Goal: Information Seeking & Learning: Learn about a topic

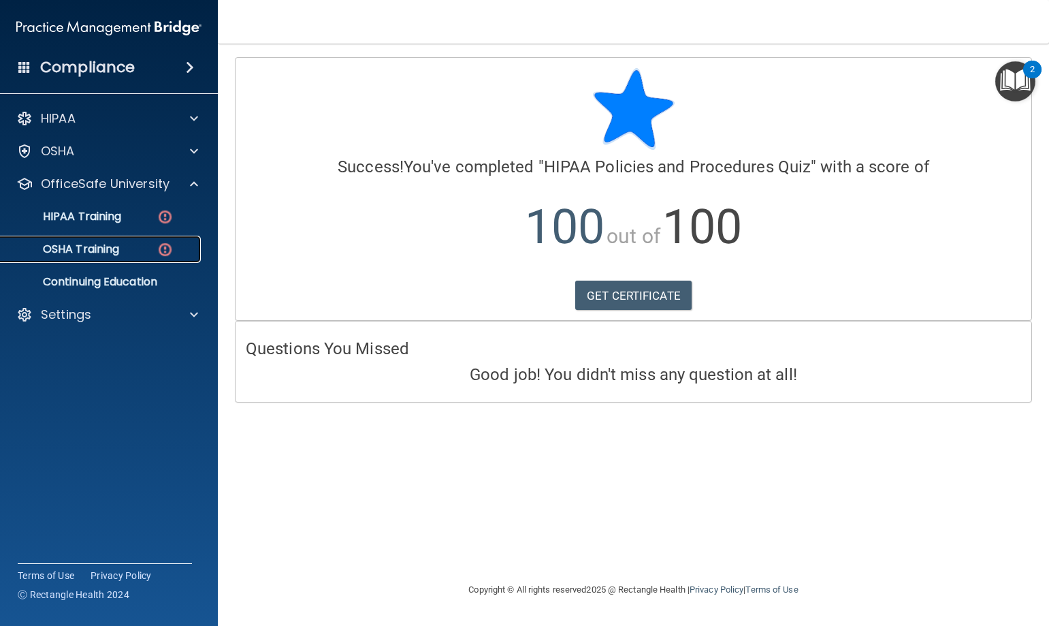
click at [123, 249] on div "OSHA Training" at bounding box center [102, 249] width 186 height 14
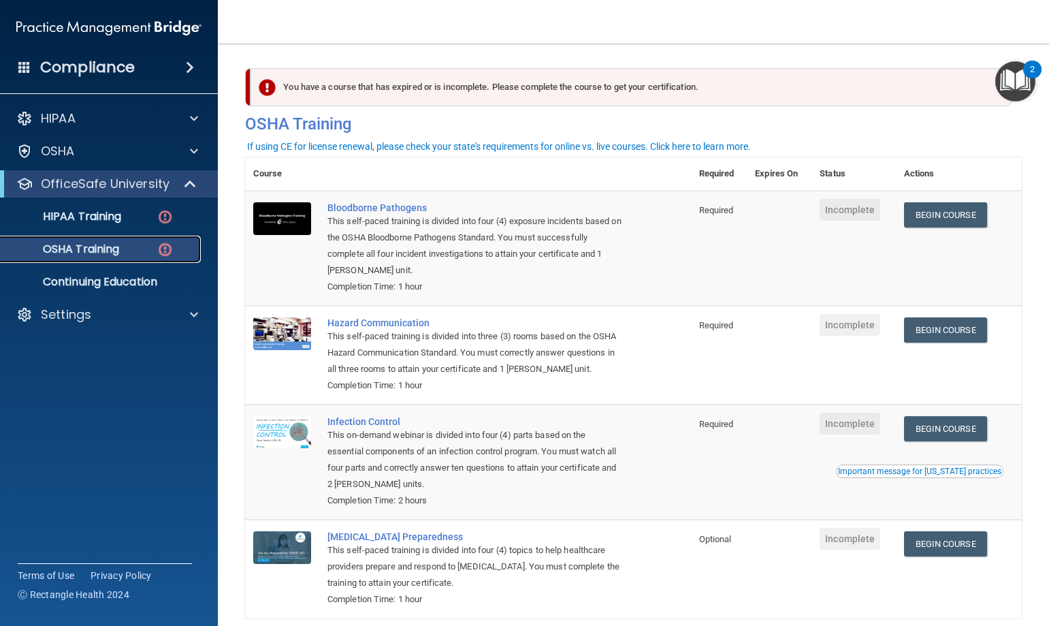
click at [129, 245] on div "OSHA Training" at bounding box center [102, 249] width 186 height 14
click at [176, 253] on div "OSHA Training" at bounding box center [102, 249] width 186 height 14
click at [90, 208] on link "HIPAA Training" at bounding box center [93, 216] width 214 height 27
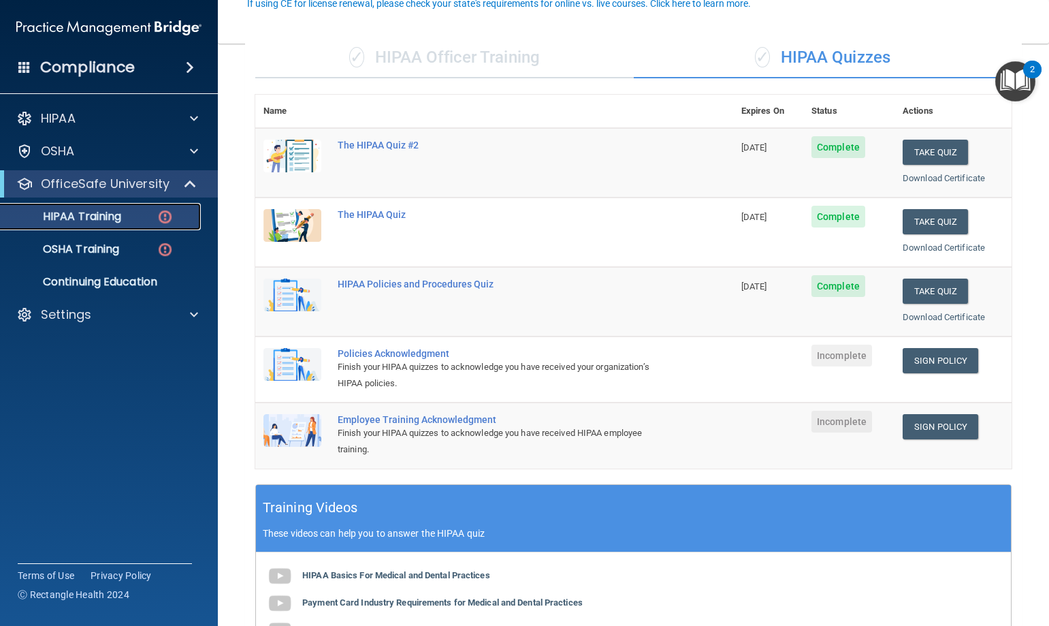
scroll to position [136, 0]
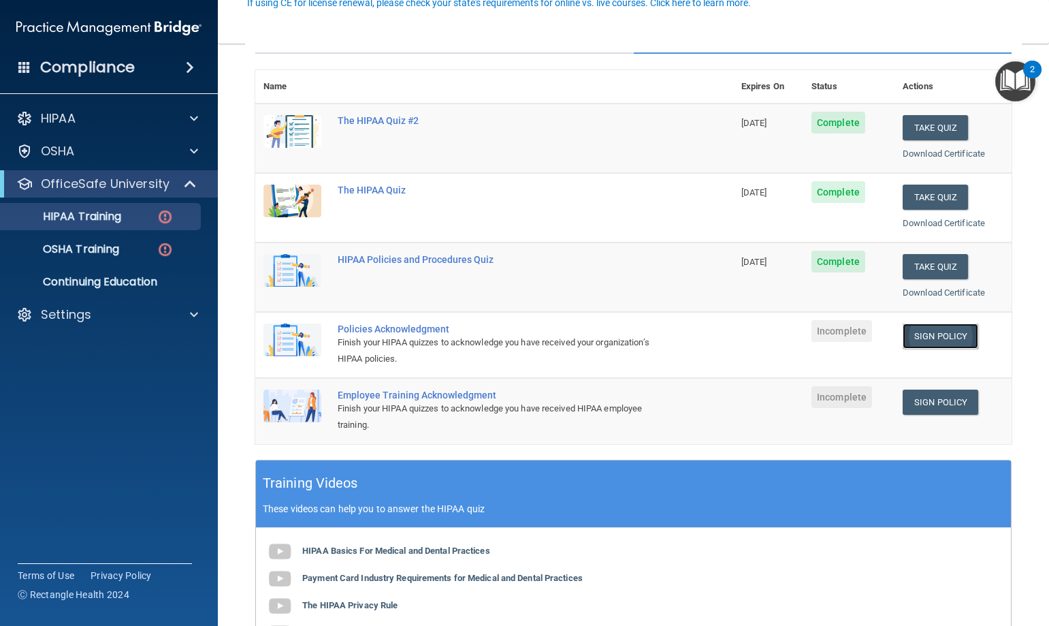
click at [921, 334] on link "Sign Policy" at bounding box center [941, 335] width 76 height 25
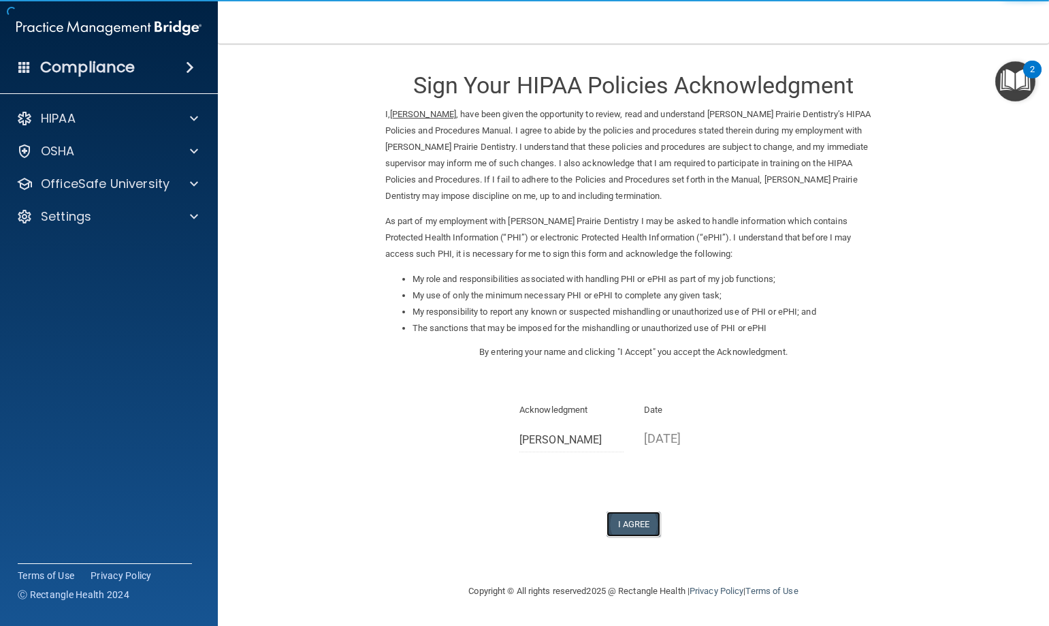
click at [620, 519] on button "I Agree" at bounding box center [634, 523] width 54 height 25
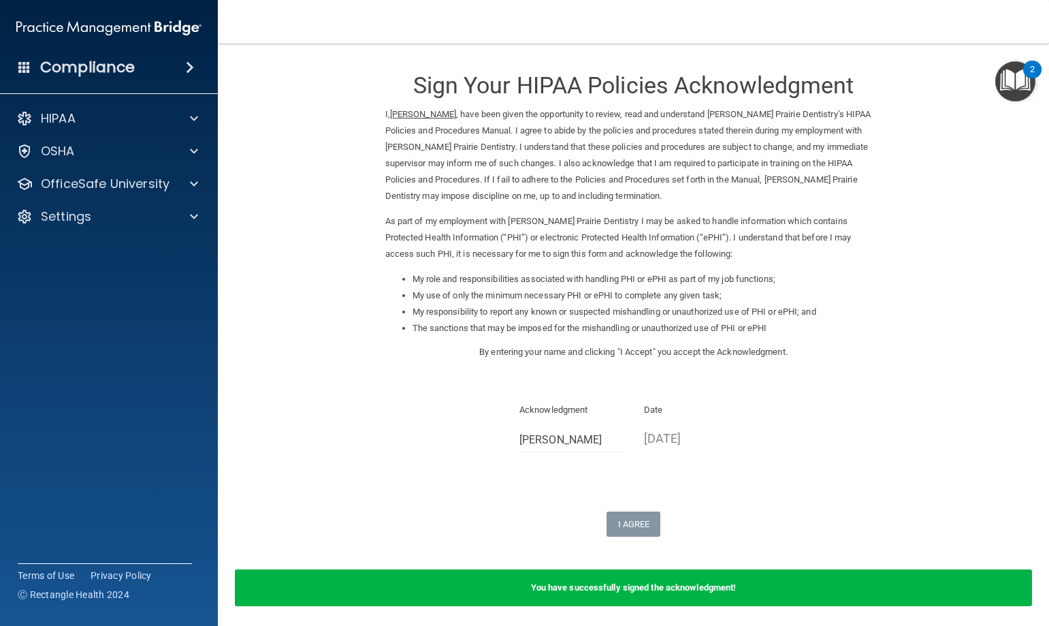
scroll to position [51, 0]
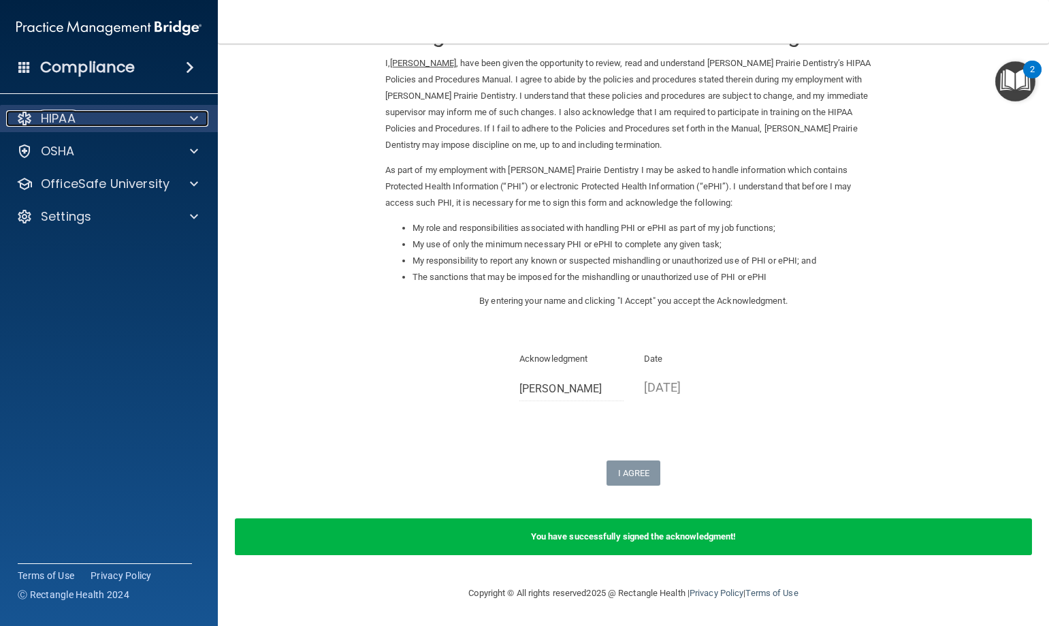
click at [75, 121] on p "HIPAA" at bounding box center [58, 118] width 35 height 16
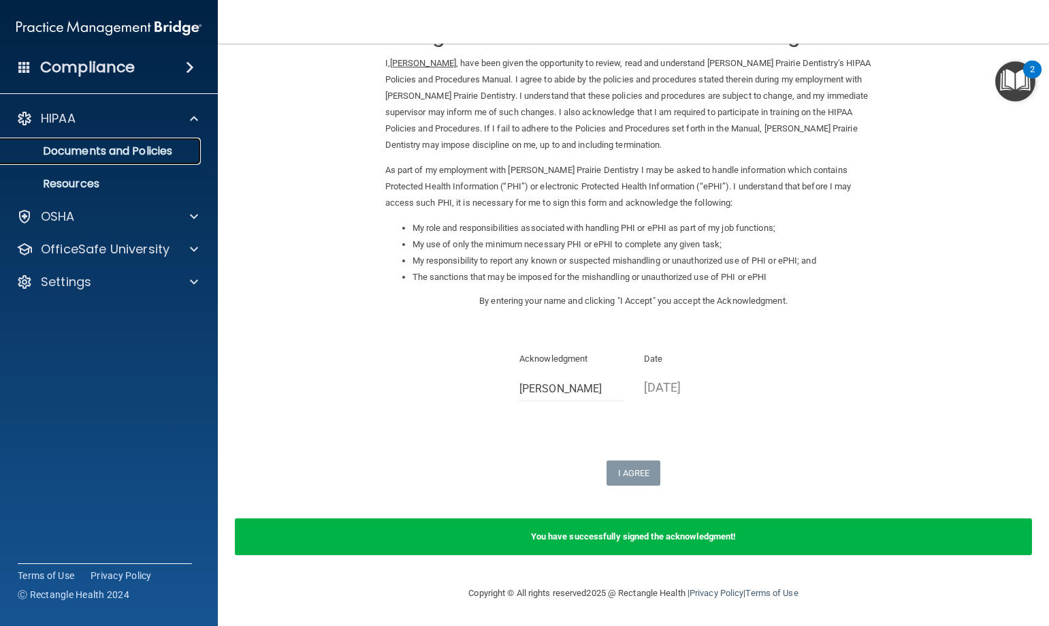
click at [71, 148] on p "Documents and Policies" at bounding box center [102, 151] width 186 height 14
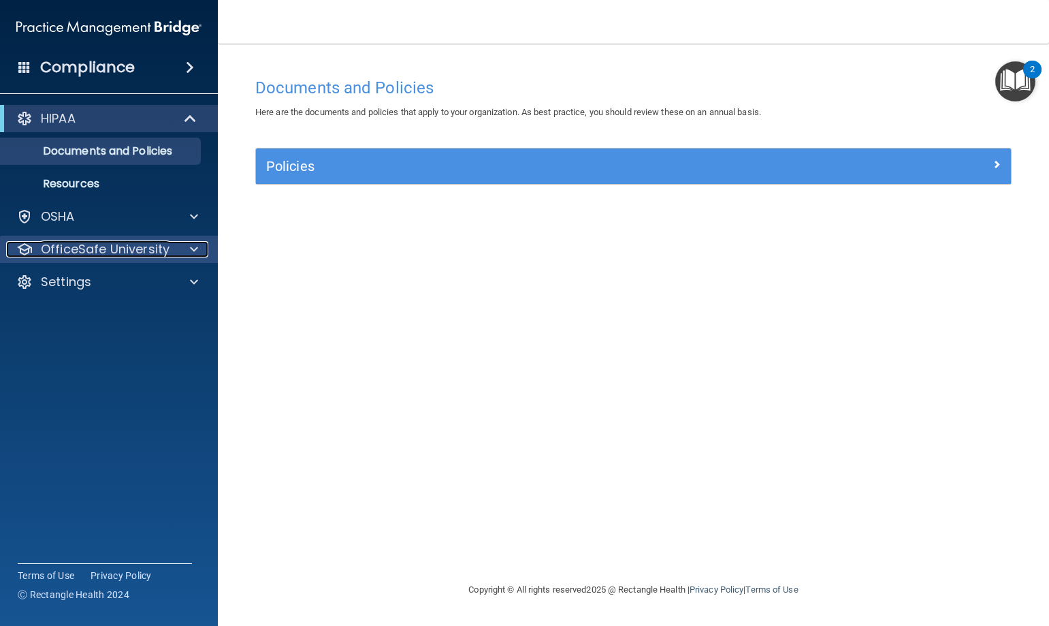
click at [86, 253] on p "OfficeSafe University" at bounding box center [105, 249] width 129 height 16
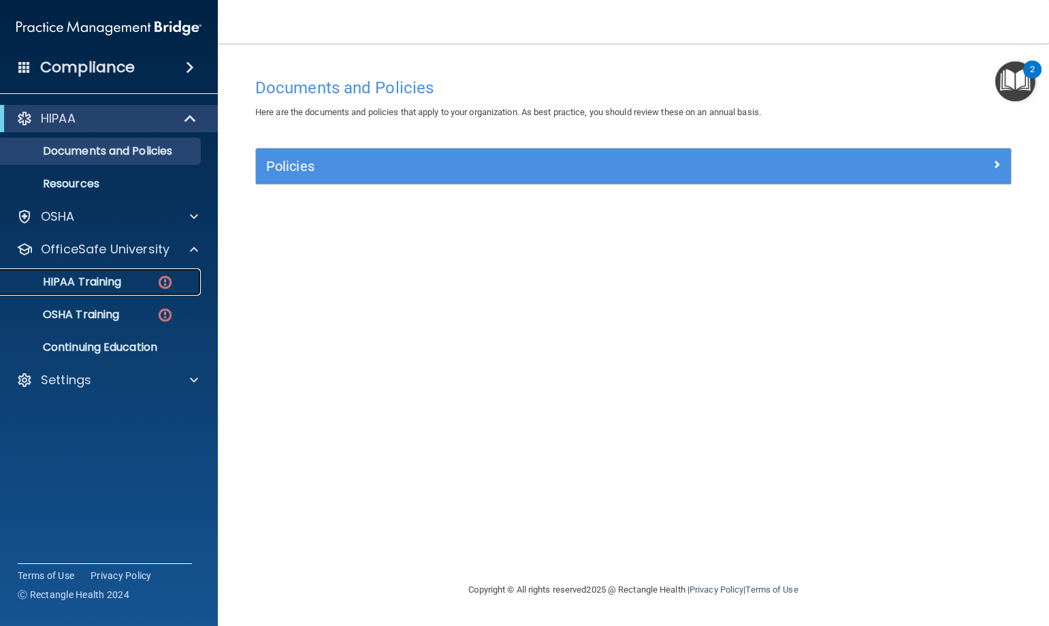
click at [84, 278] on p "HIPAA Training" at bounding box center [65, 282] width 112 height 14
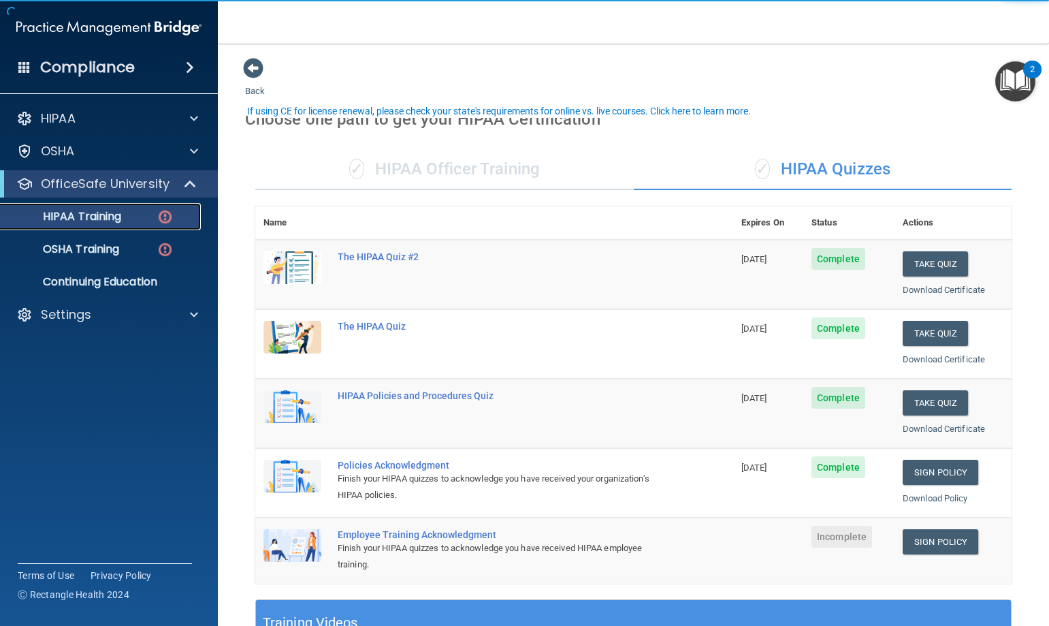
scroll to position [204, 0]
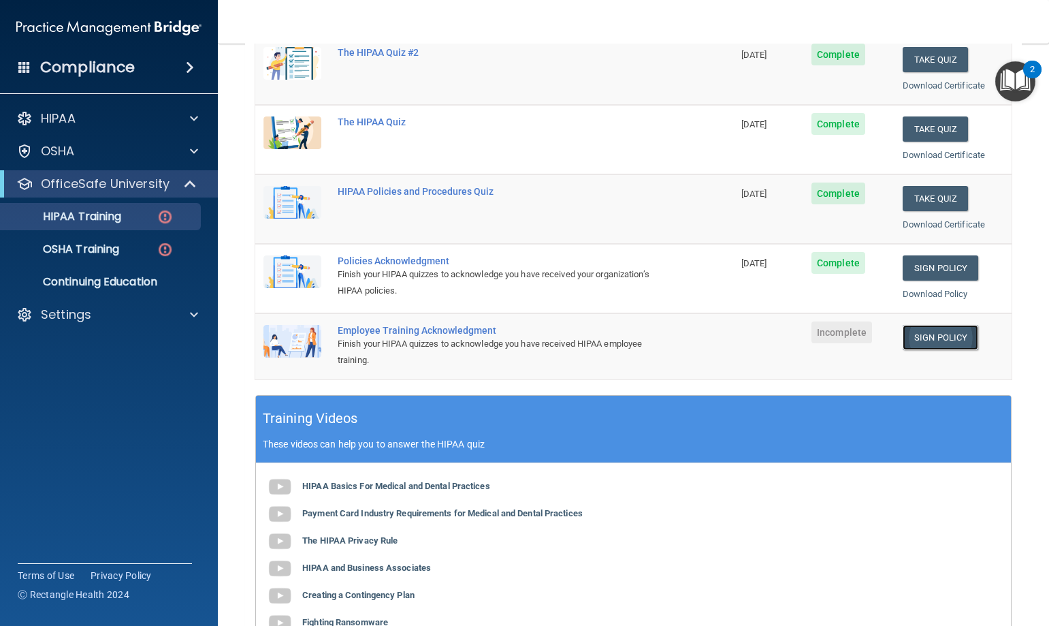
click at [936, 328] on link "Sign Policy" at bounding box center [941, 337] width 76 height 25
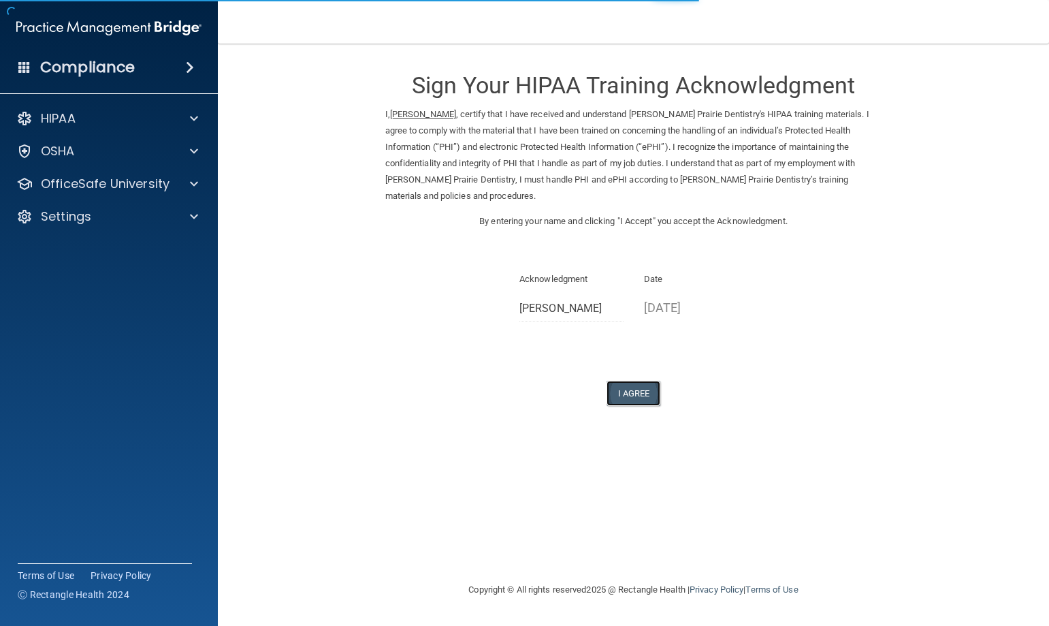
click at [637, 381] on button "I Agree" at bounding box center [634, 393] width 54 height 25
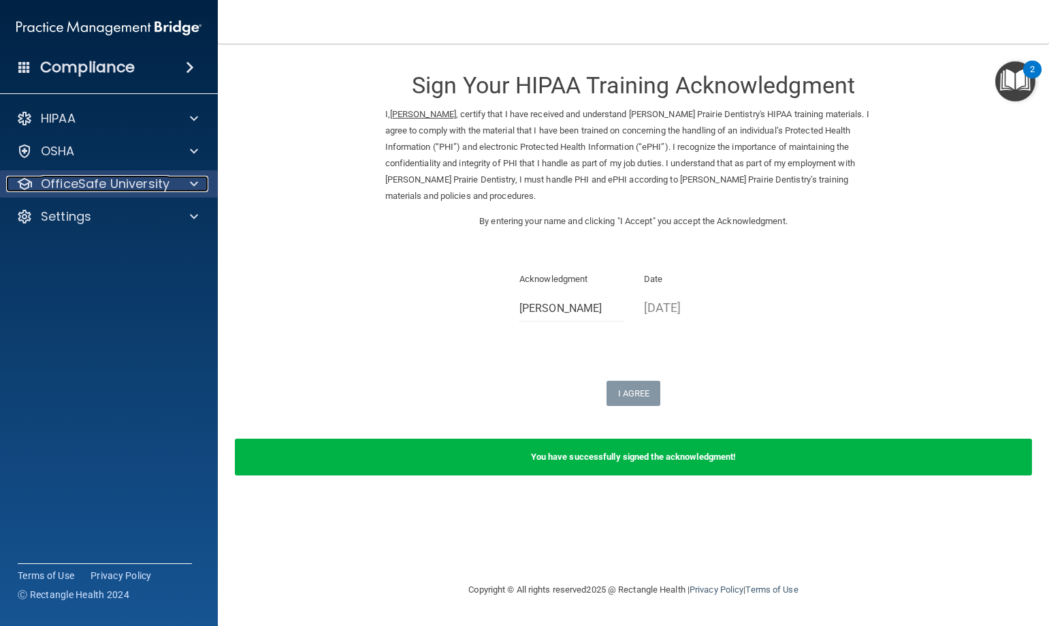
click at [84, 185] on p "OfficeSafe University" at bounding box center [105, 184] width 129 height 16
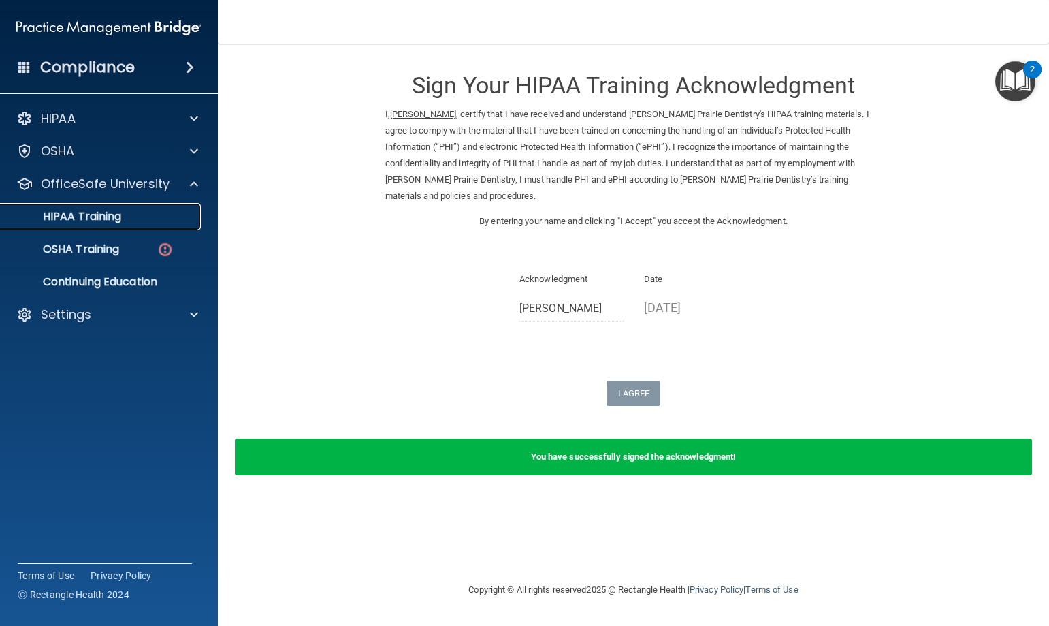
click at [90, 213] on p "HIPAA Training" at bounding box center [65, 217] width 112 height 14
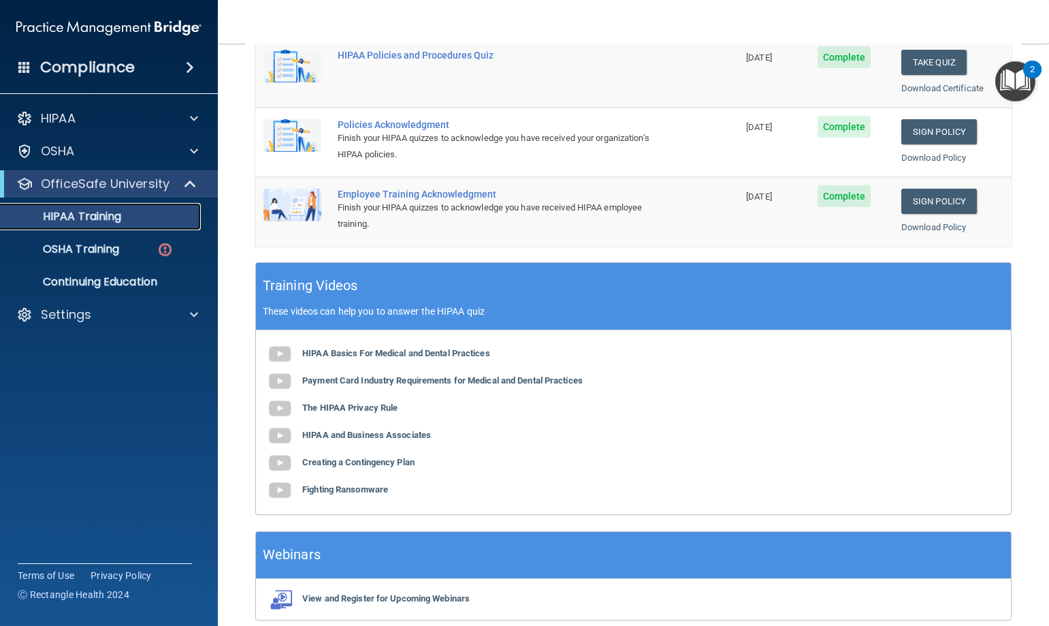
scroll to position [400, 0]
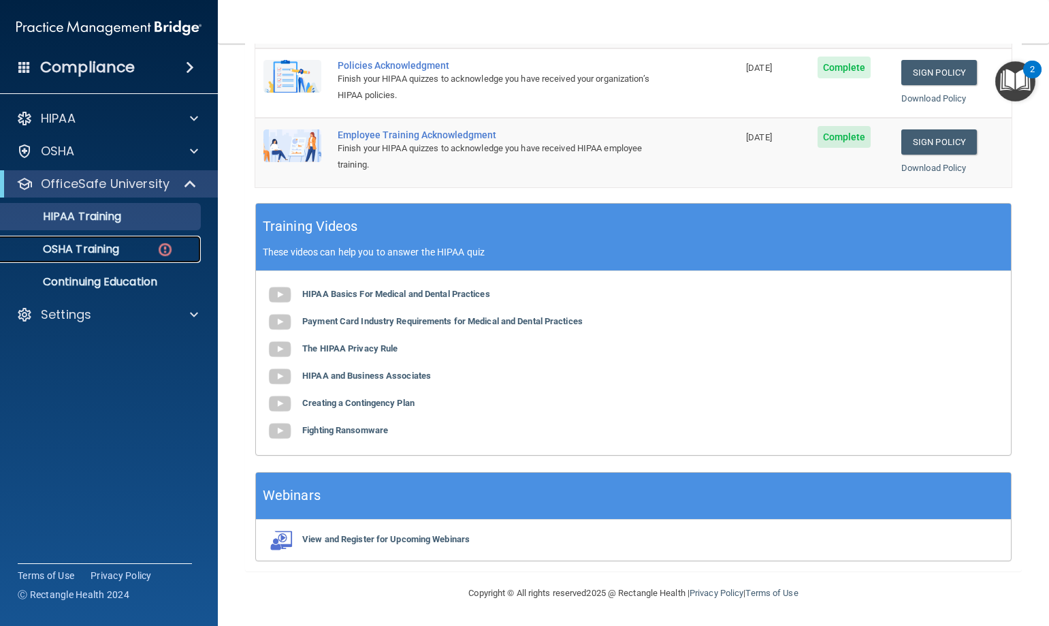
click at [117, 248] on p "OSHA Training" at bounding box center [64, 249] width 110 height 14
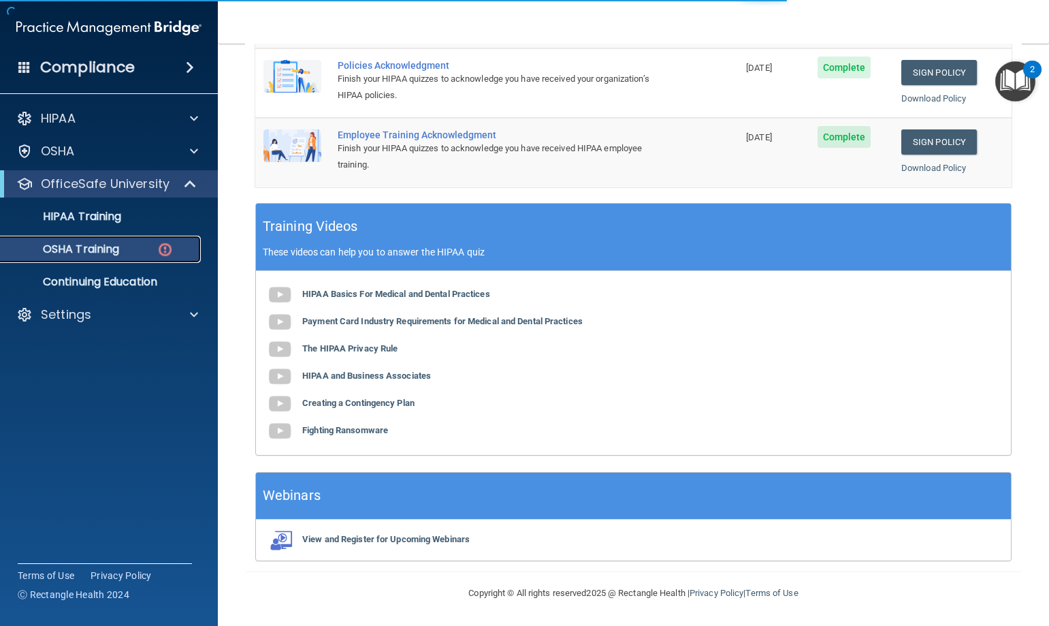
scroll to position [66, 0]
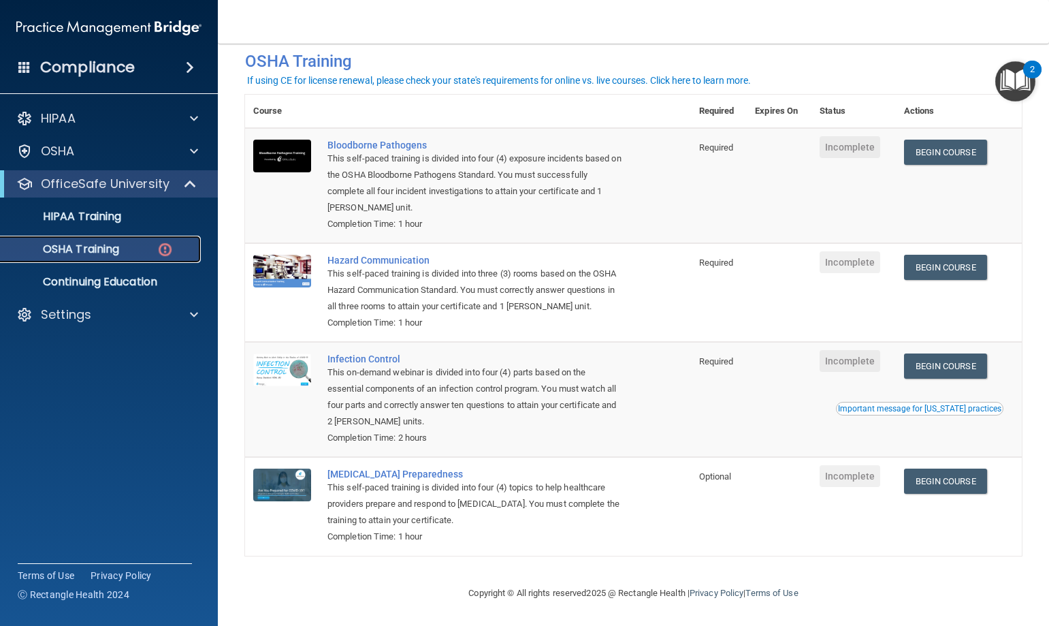
click at [163, 250] on img at bounding box center [165, 249] width 17 height 17
click at [142, 280] on p "Continuing Education" at bounding box center [102, 282] width 186 height 14
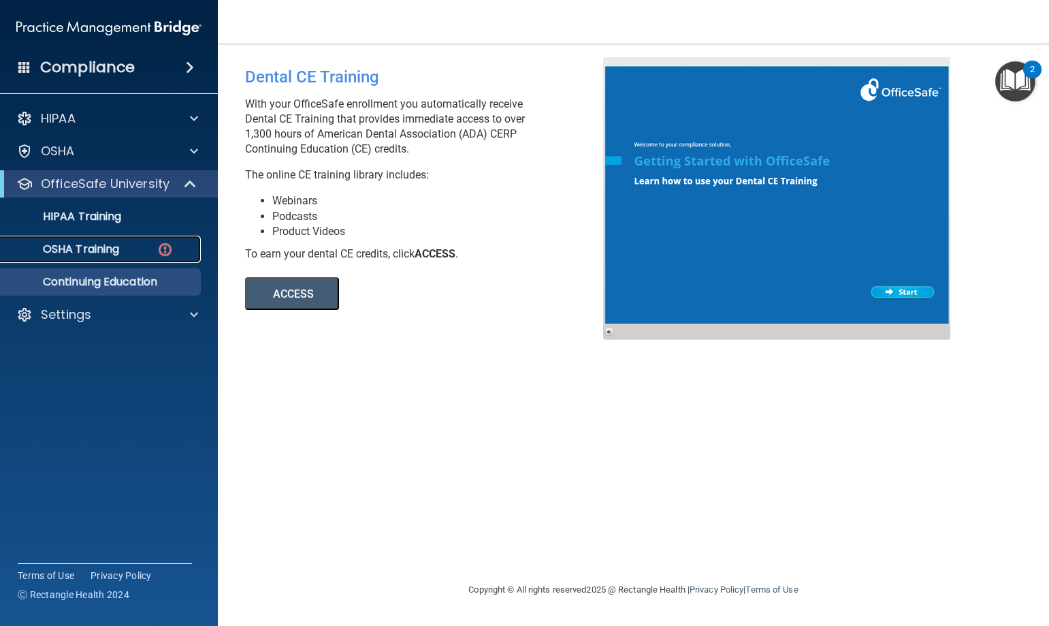
click at [98, 242] on p "OSHA Training" at bounding box center [64, 249] width 110 height 14
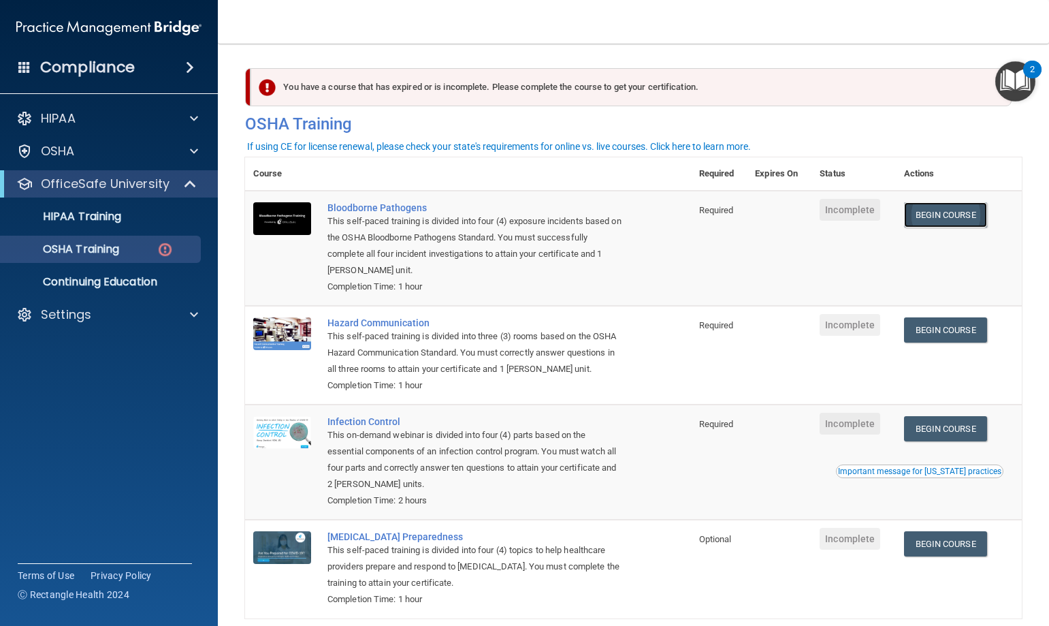
click at [940, 213] on link "Begin Course" at bounding box center [945, 214] width 83 height 25
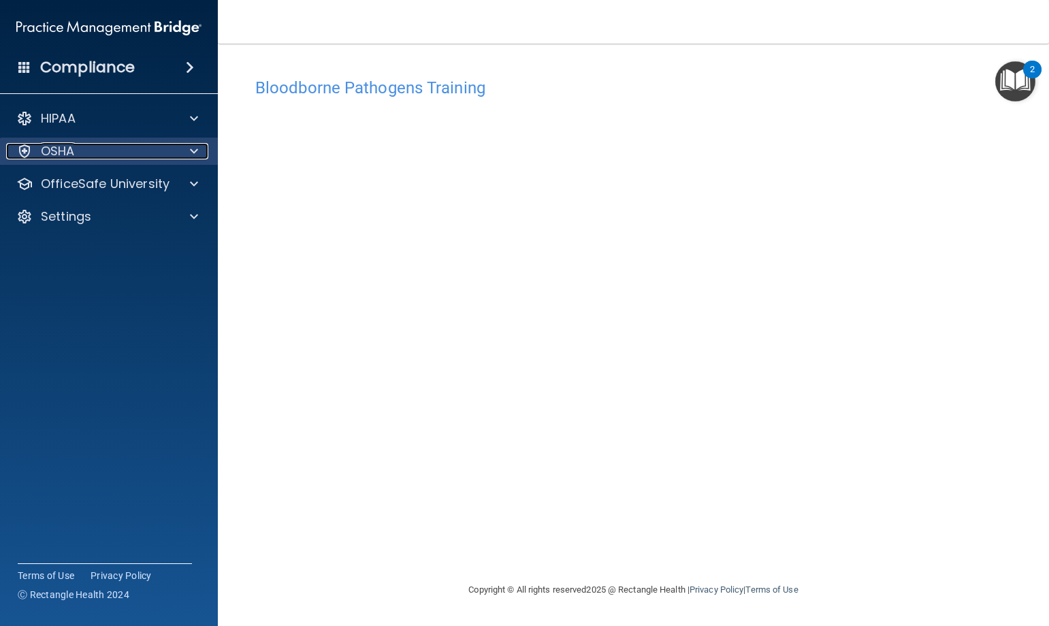
click at [70, 144] on p "OSHA" at bounding box center [58, 151] width 34 height 16
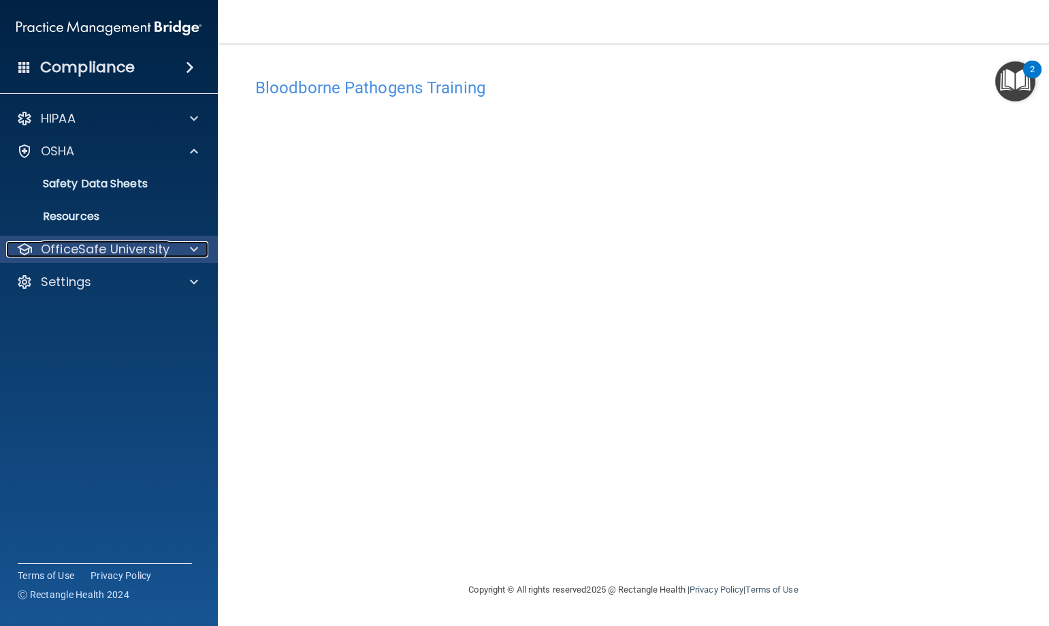
click at [113, 245] on p "OfficeSafe University" at bounding box center [105, 249] width 129 height 16
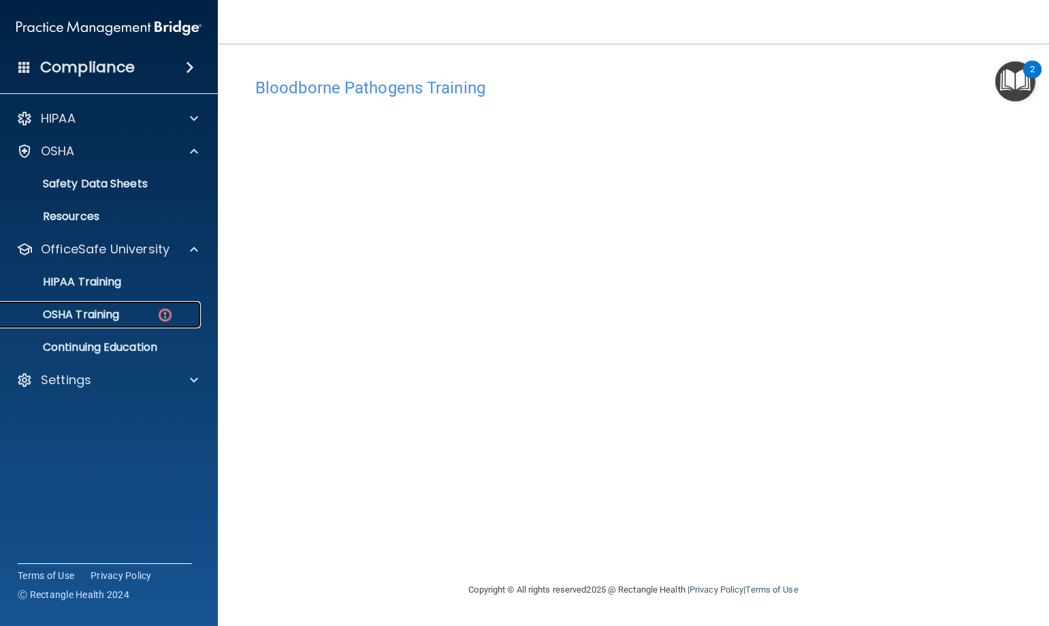
click at [101, 314] on p "OSHA Training" at bounding box center [64, 315] width 110 height 14
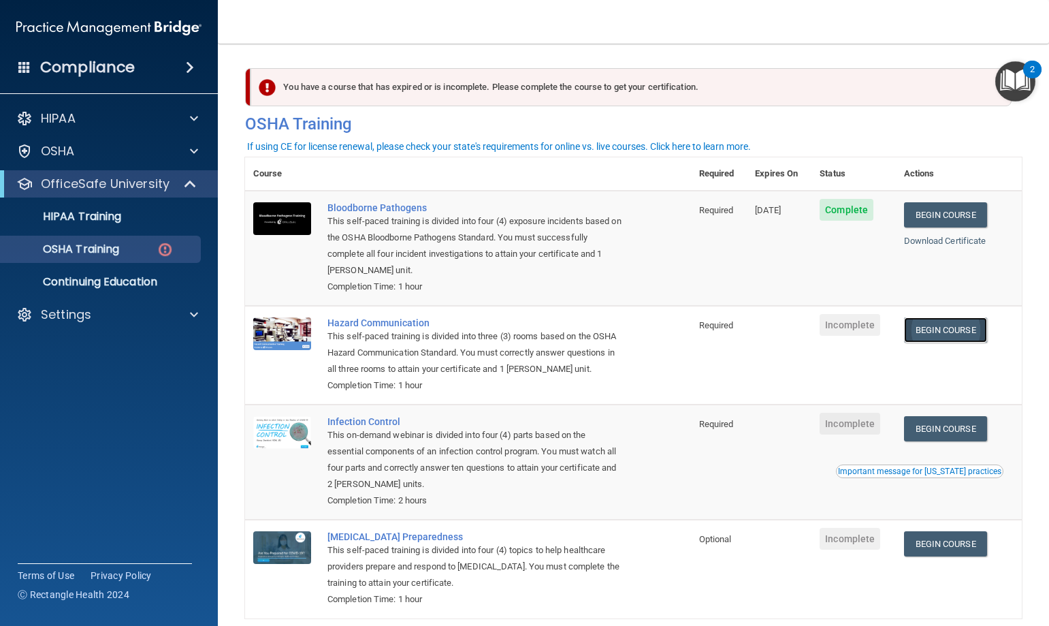
click at [957, 336] on link "Begin Course" at bounding box center [945, 329] width 83 height 25
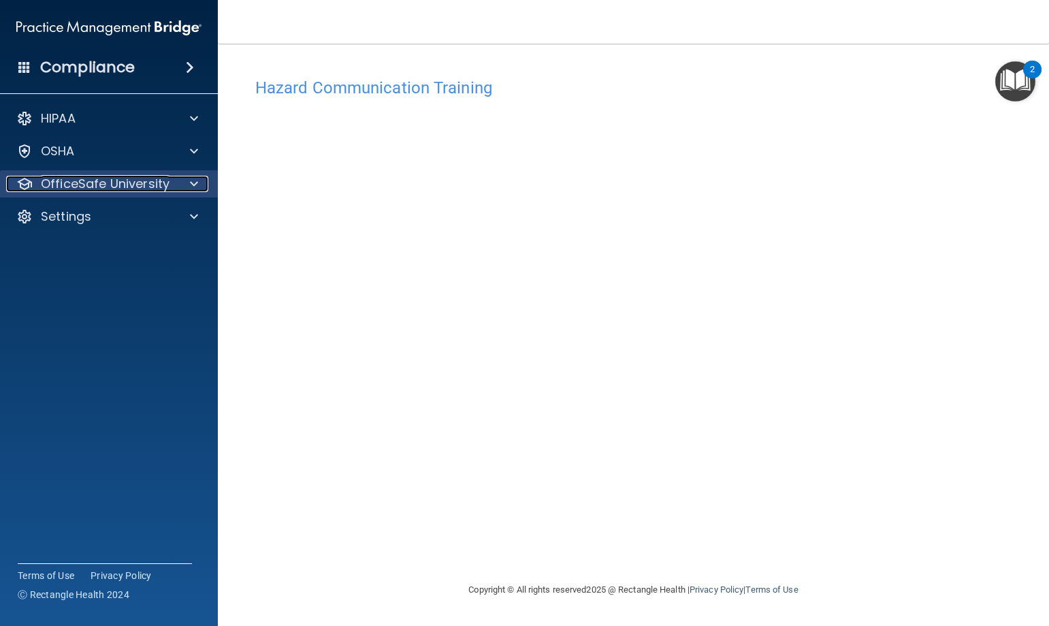
click at [127, 182] on p "OfficeSafe University" at bounding box center [105, 184] width 129 height 16
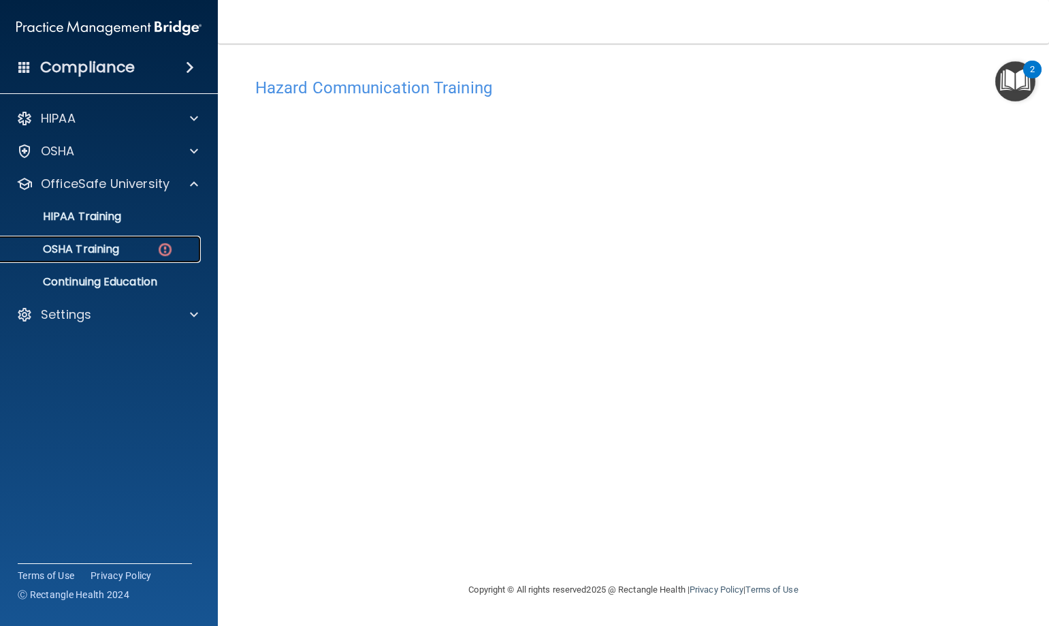
click at [103, 251] on p "OSHA Training" at bounding box center [64, 249] width 110 height 14
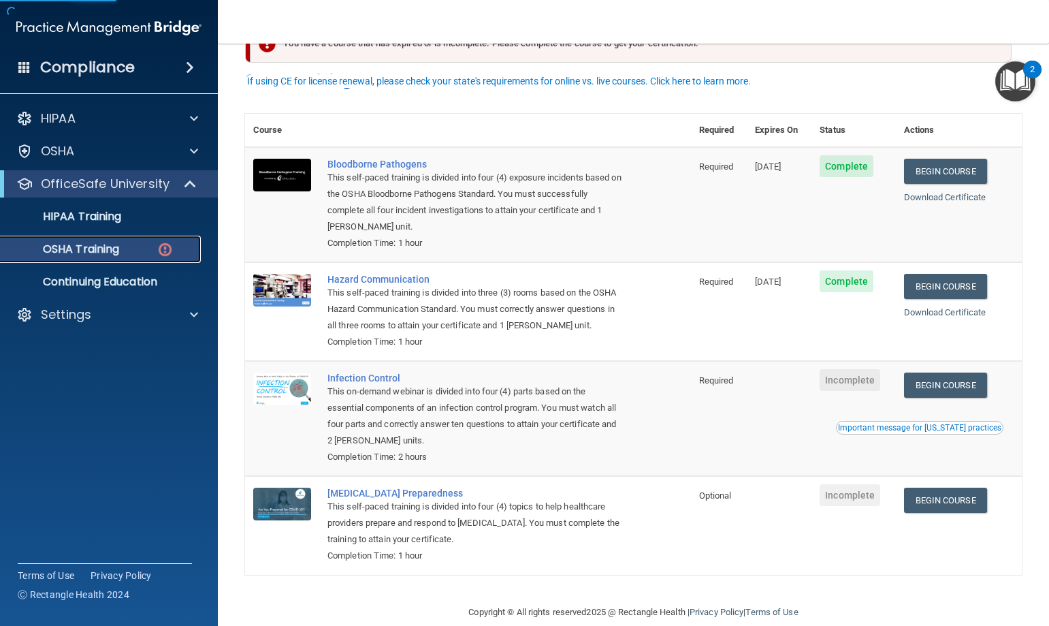
scroll to position [66, 0]
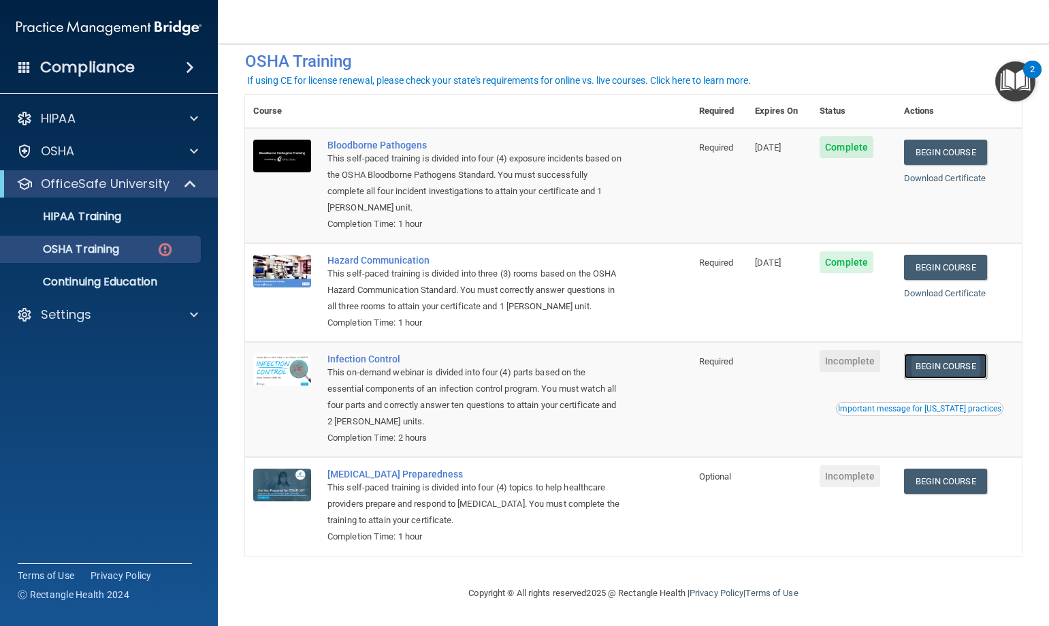
click at [950, 353] on link "Begin Course" at bounding box center [945, 365] width 83 height 25
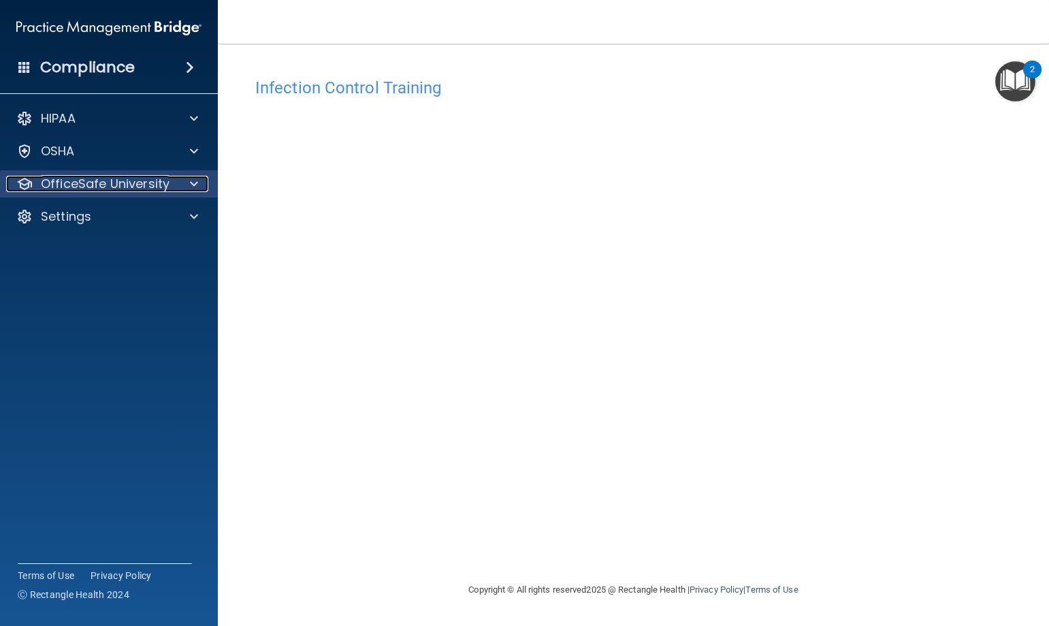
click at [138, 177] on p "OfficeSafe University" at bounding box center [105, 184] width 129 height 16
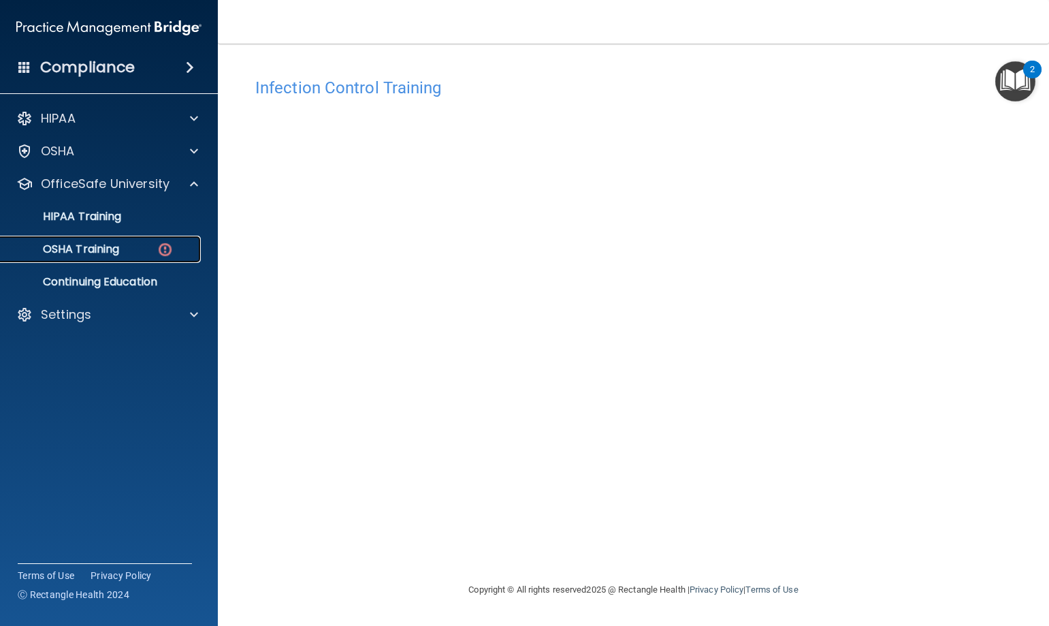
click at [90, 242] on p "OSHA Training" at bounding box center [64, 249] width 110 height 14
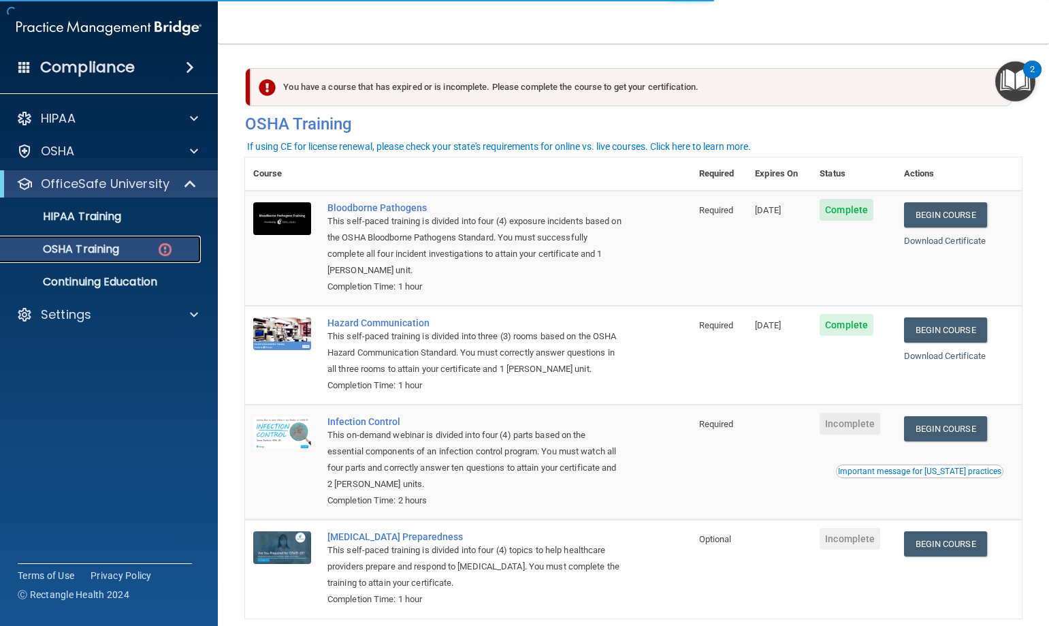
scroll to position [66, 0]
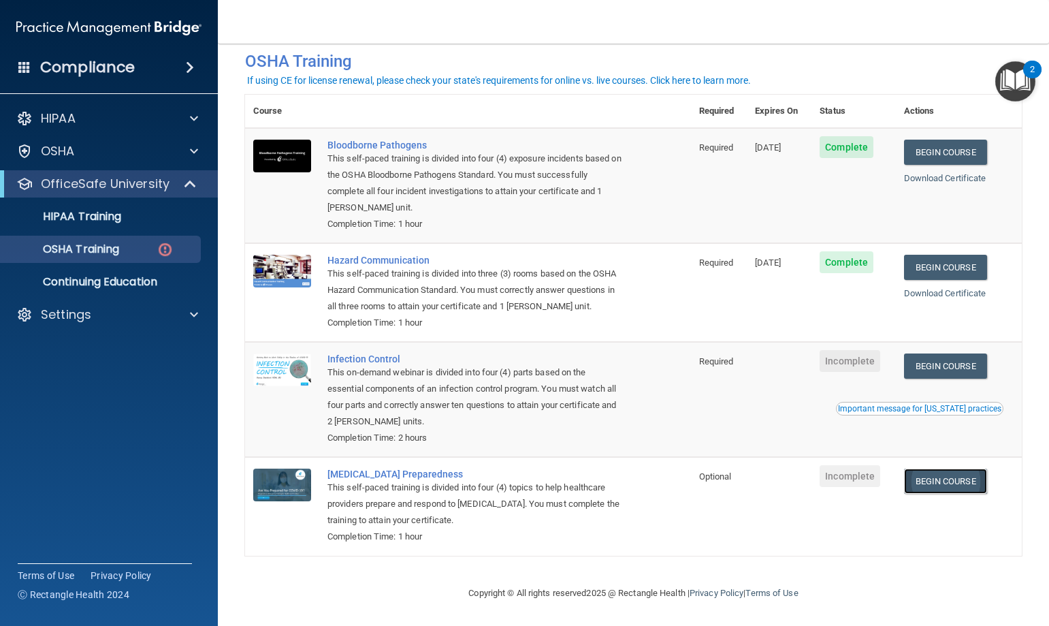
click at [936, 475] on link "Begin Course" at bounding box center [945, 480] width 83 height 25
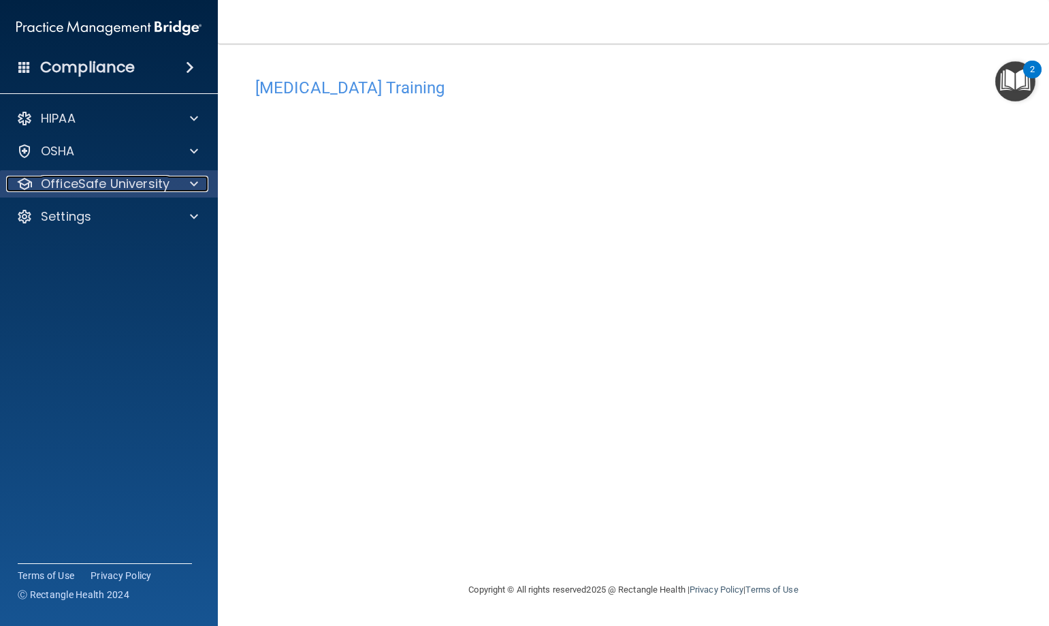
click at [145, 176] on p "OfficeSafe University" at bounding box center [105, 184] width 129 height 16
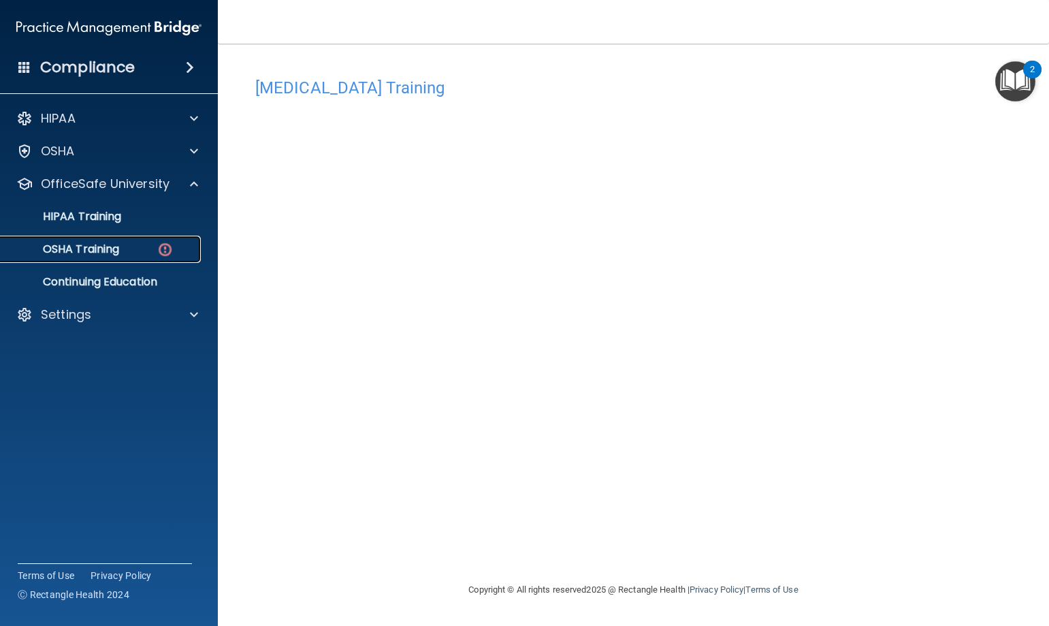
click at [64, 246] on p "OSHA Training" at bounding box center [64, 249] width 110 height 14
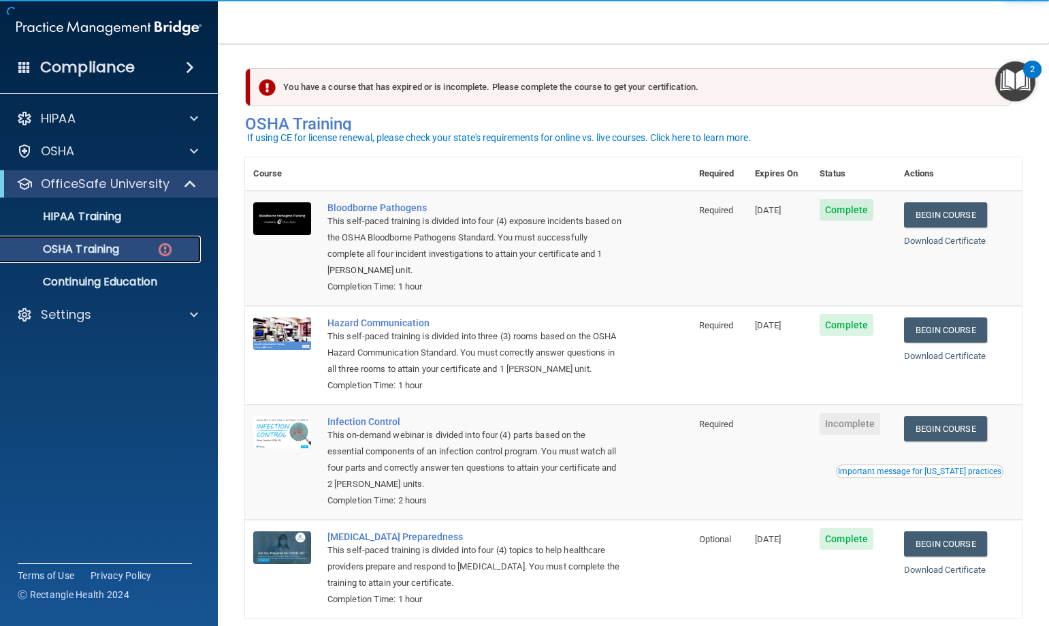
scroll to position [66, 0]
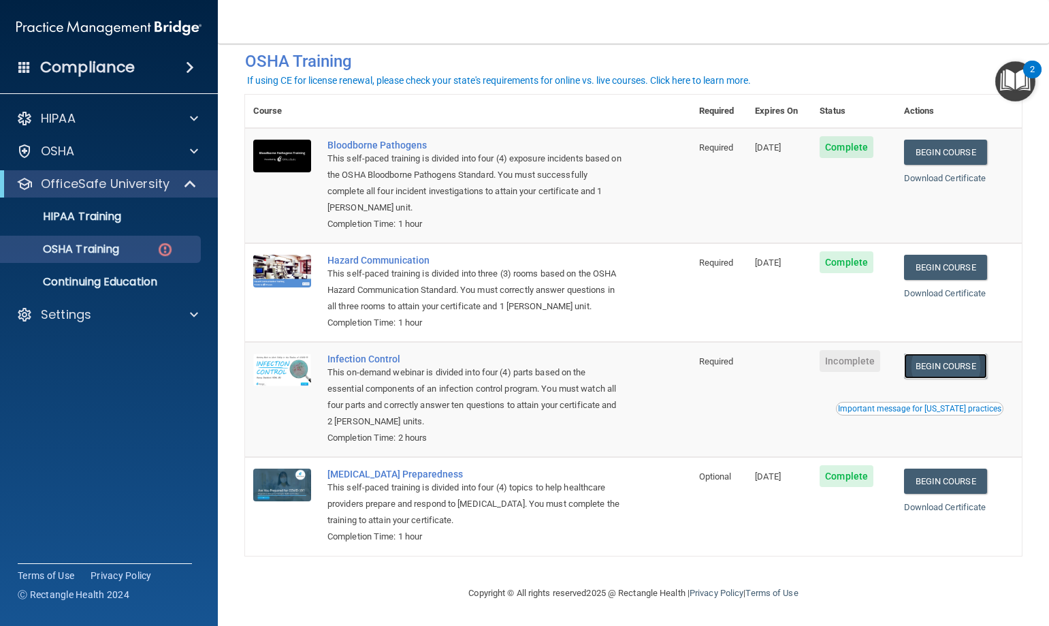
click at [944, 365] on link "Begin Course" at bounding box center [945, 365] width 83 height 25
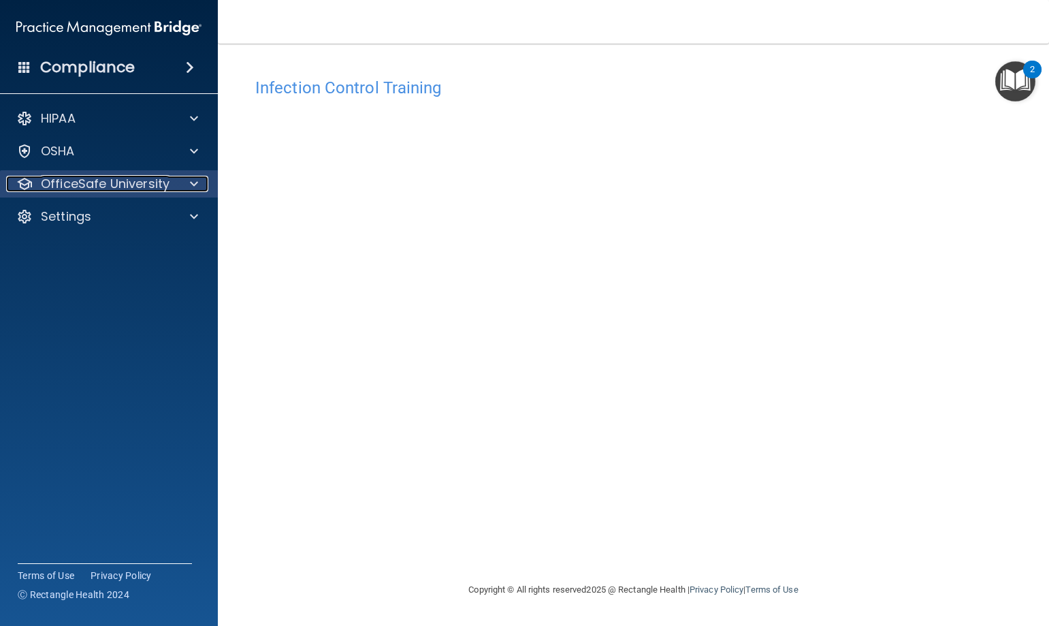
click at [81, 177] on p "OfficeSafe University" at bounding box center [105, 184] width 129 height 16
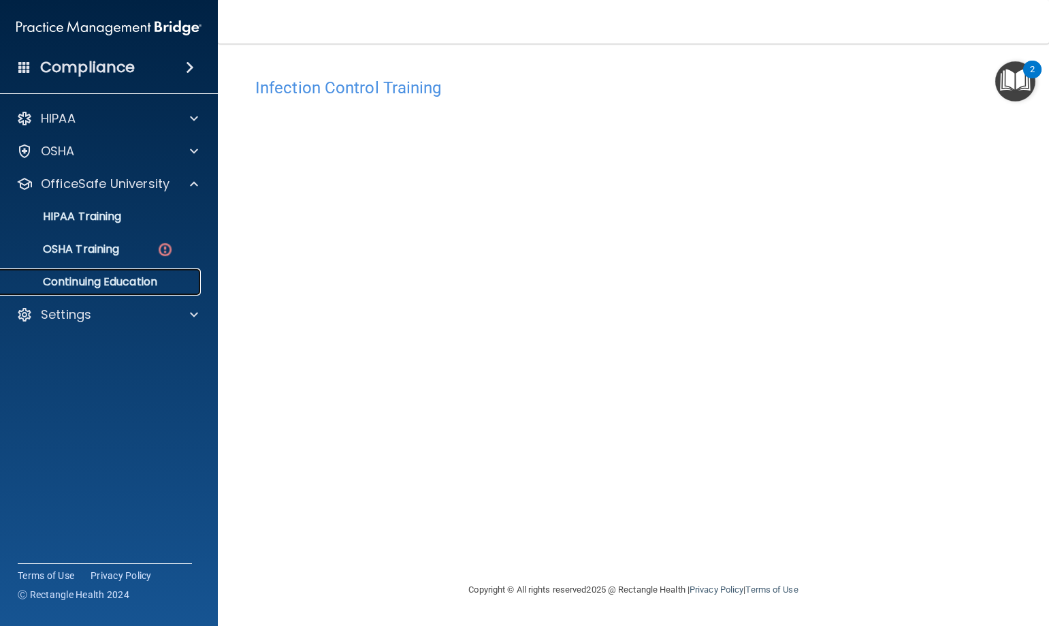
click at [97, 278] on p "Continuing Education" at bounding box center [102, 282] width 186 height 14
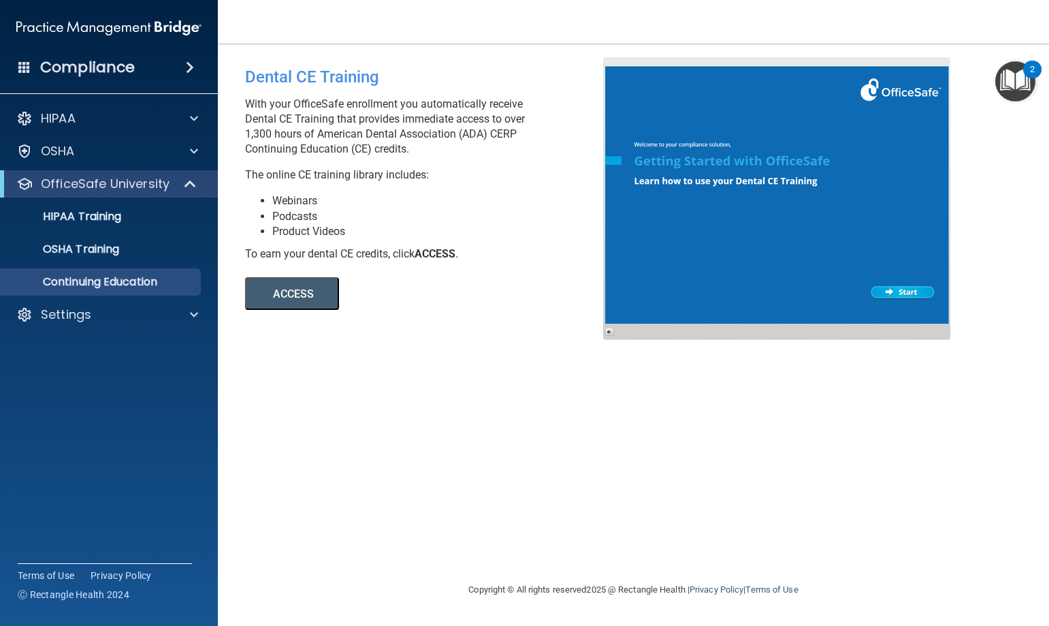
click at [90, 63] on h4 "Compliance" at bounding box center [87, 67] width 95 height 19
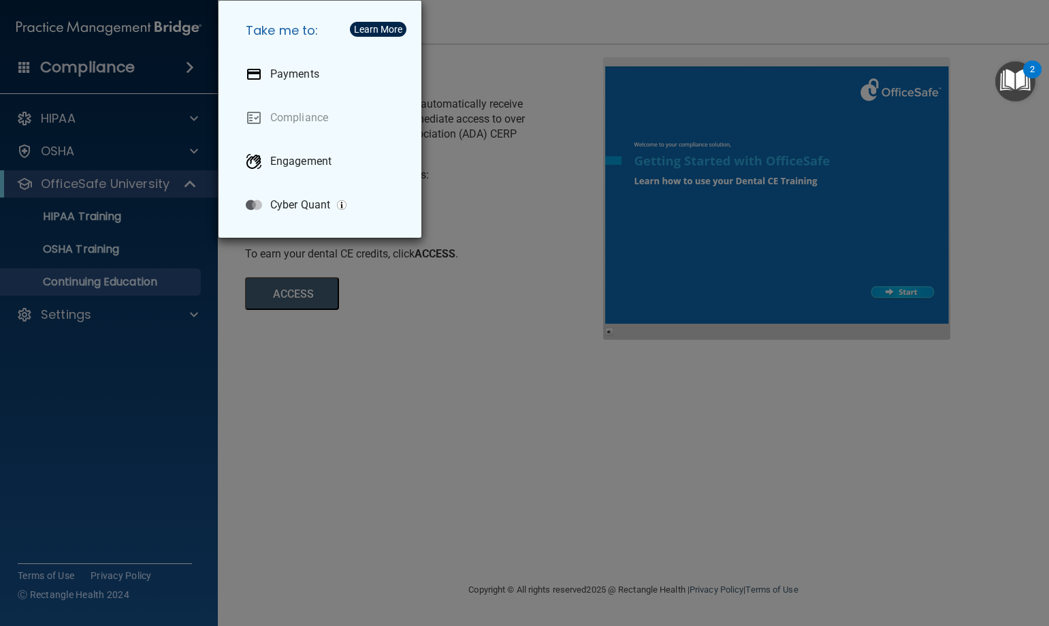
drag, startPoint x: 121, startPoint y: 390, endPoint x: 105, endPoint y: 359, distance: 35.0
click at [118, 391] on div "Take me to: Payments Compliance Engagement Cyber Quant" at bounding box center [524, 313] width 1049 height 626
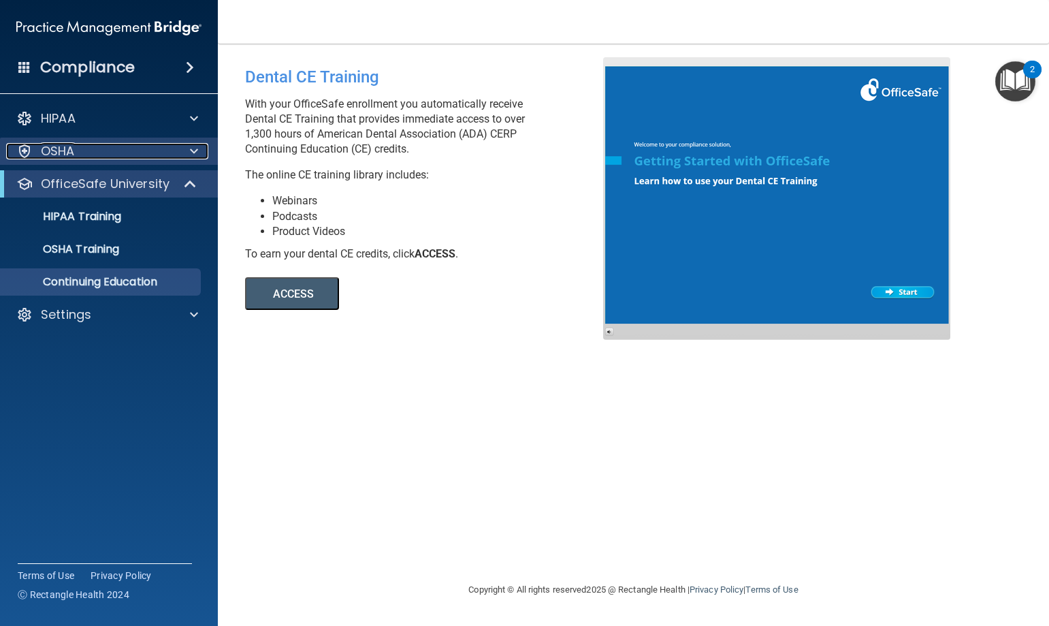
click at [76, 150] on div "OSHA" at bounding box center [90, 151] width 169 height 16
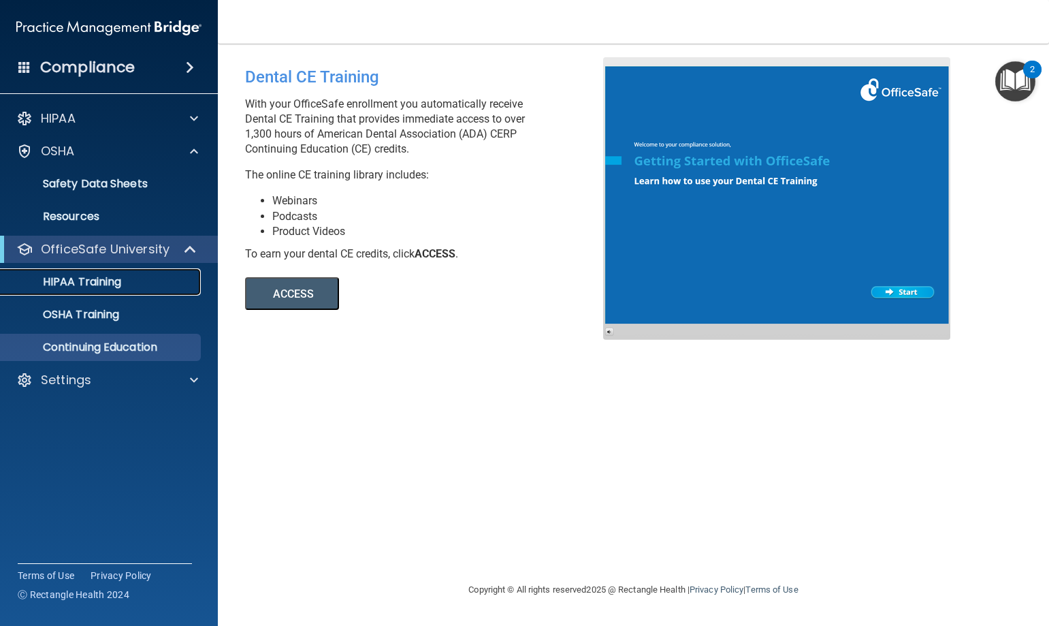
click at [84, 278] on p "HIPAA Training" at bounding box center [65, 282] width 112 height 14
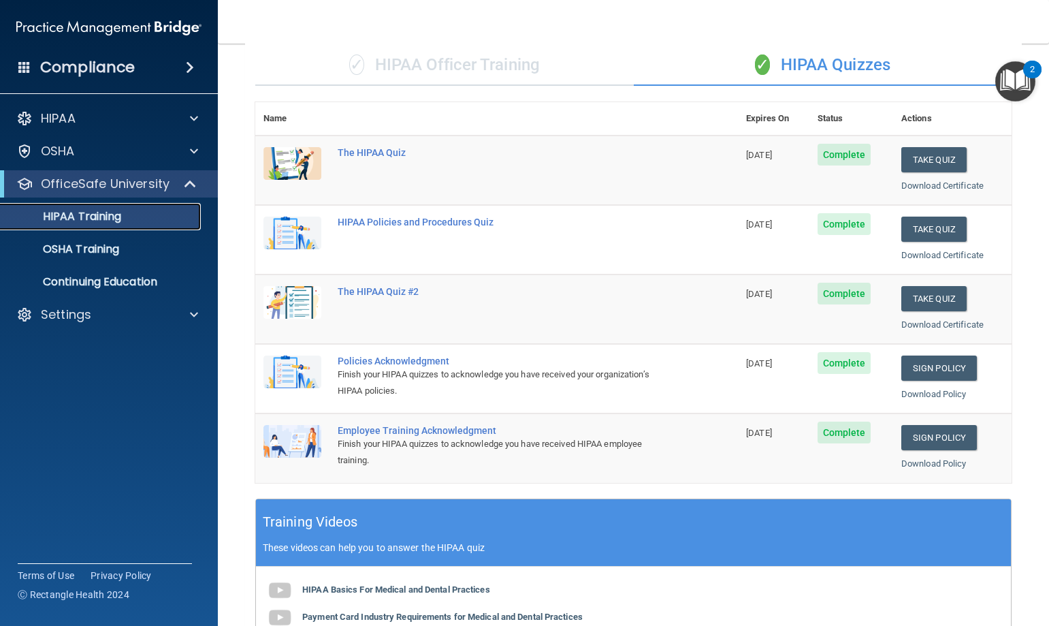
scroll to position [204, 0]
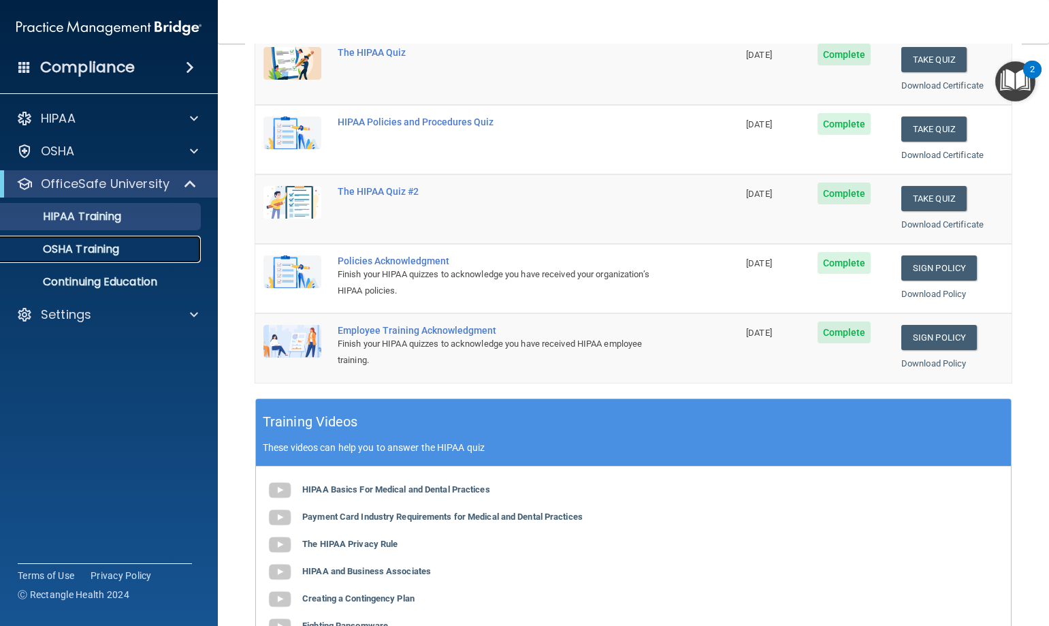
click at [73, 246] on p "OSHA Training" at bounding box center [64, 249] width 110 height 14
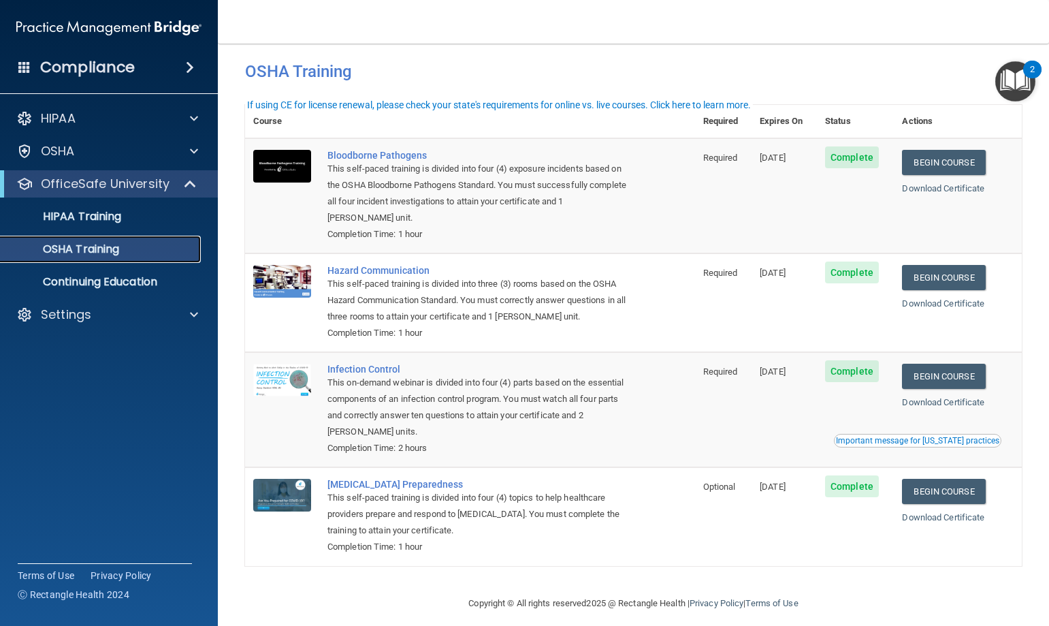
scroll to position [28, 0]
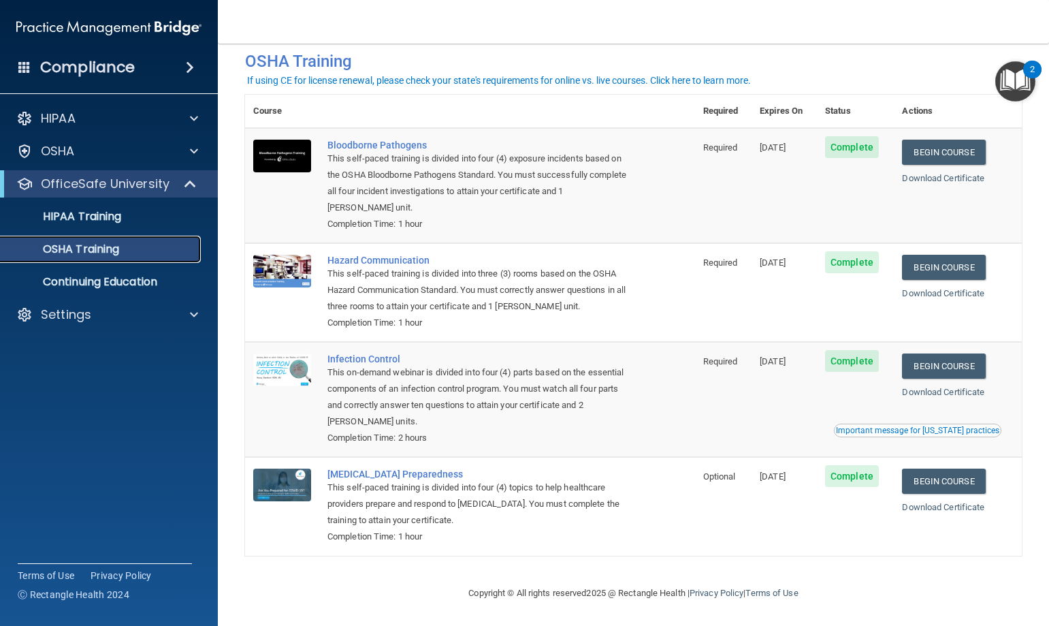
click at [102, 242] on p "OSHA Training" at bounding box center [64, 249] width 110 height 14
click at [69, 144] on p "OSHA" at bounding box center [58, 151] width 34 height 16
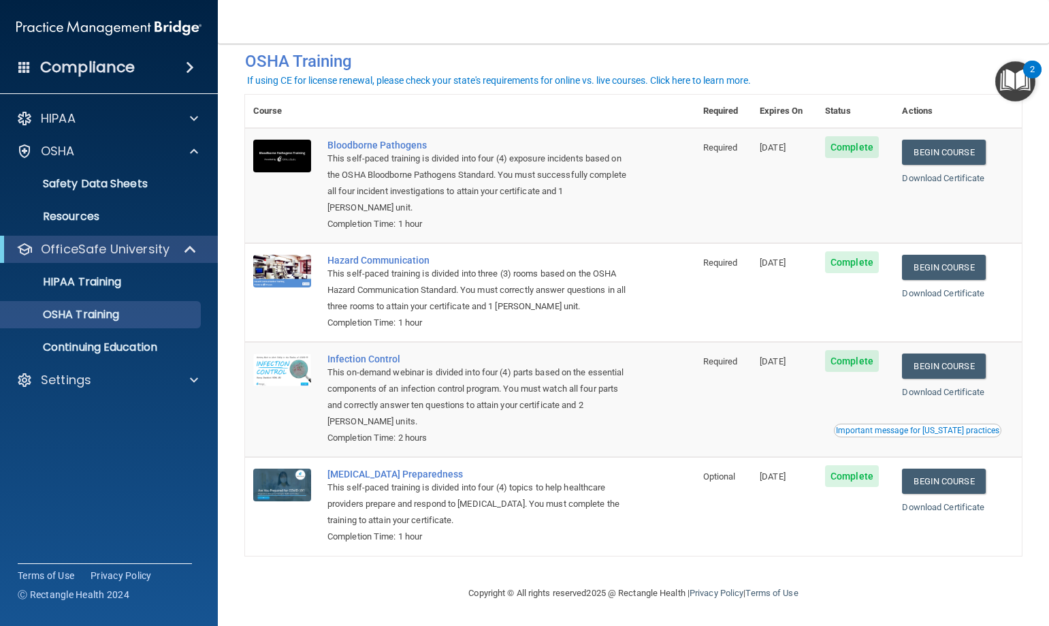
click at [186, 63] on span at bounding box center [190, 67] width 8 height 16
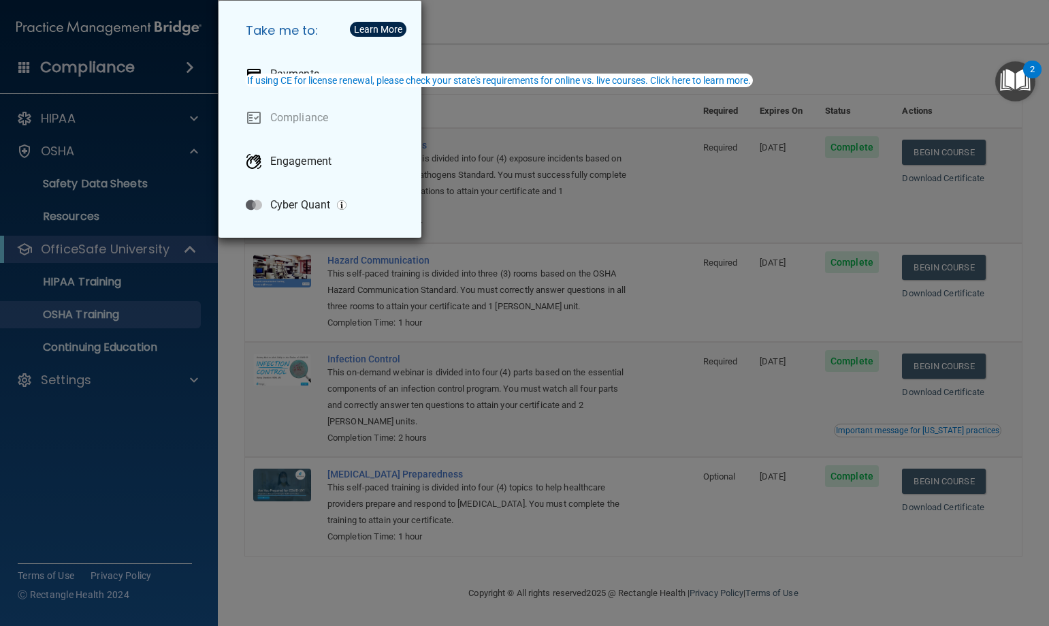
click at [44, 419] on div "Take me to: Payments Compliance Engagement Cyber Quant" at bounding box center [524, 313] width 1049 height 626
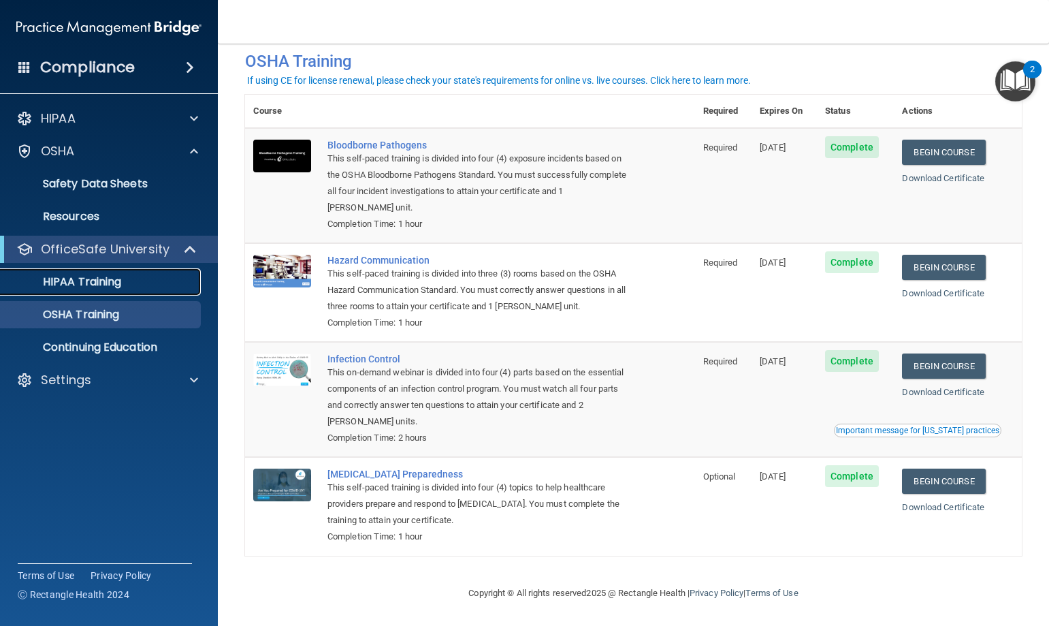
click at [89, 283] on p "HIPAA Training" at bounding box center [65, 282] width 112 height 14
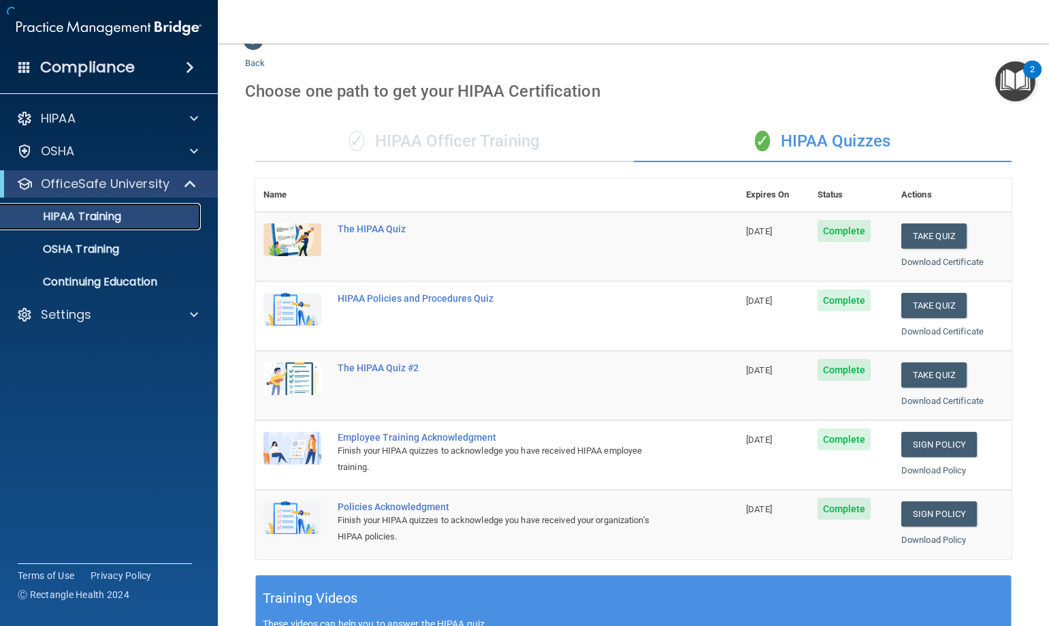
scroll to position [400, 0]
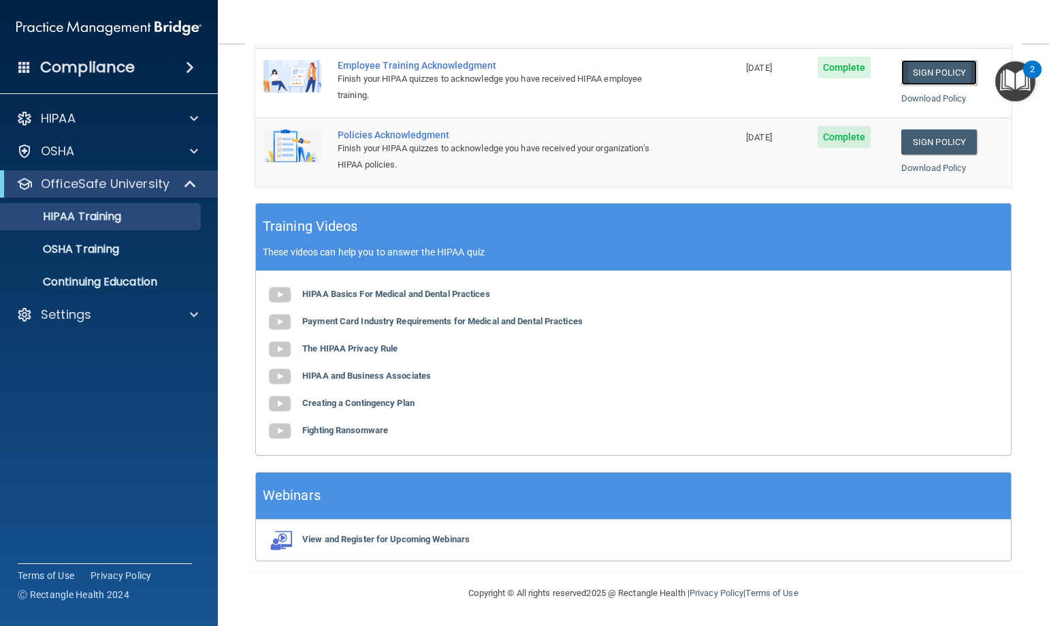
click at [919, 69] on link "Sign Policy" at bounding box center [940, 72] width 76 height 25
click at [106, 116] on div "HIPAA" at bounding box center [90, 118] width 169 height 16
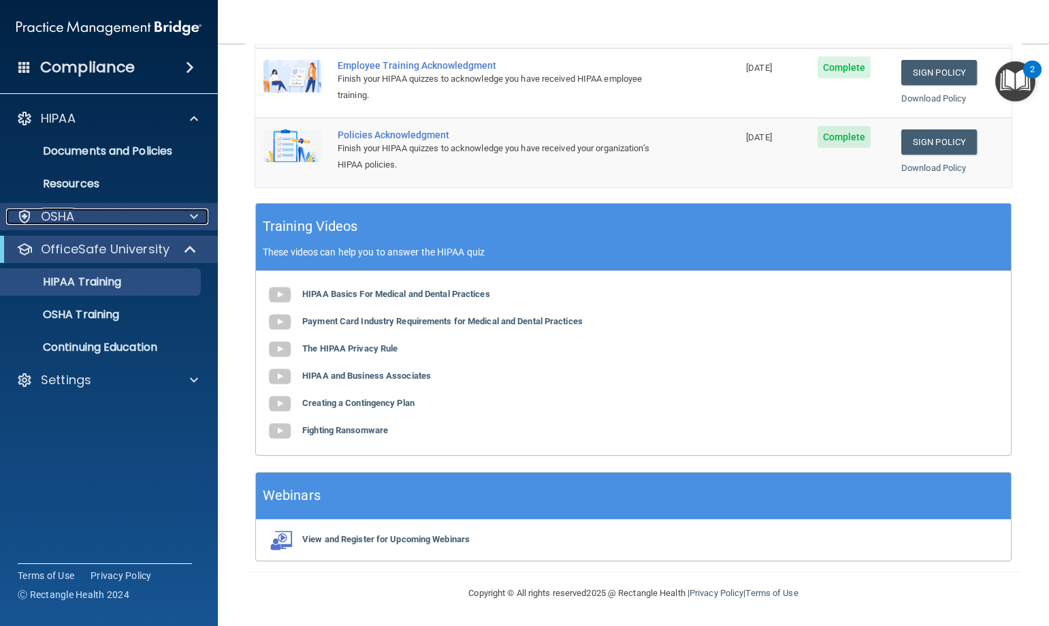
click at [58, 219] on p "OSHA" at bounding box center [58, 216] width 34 height 16
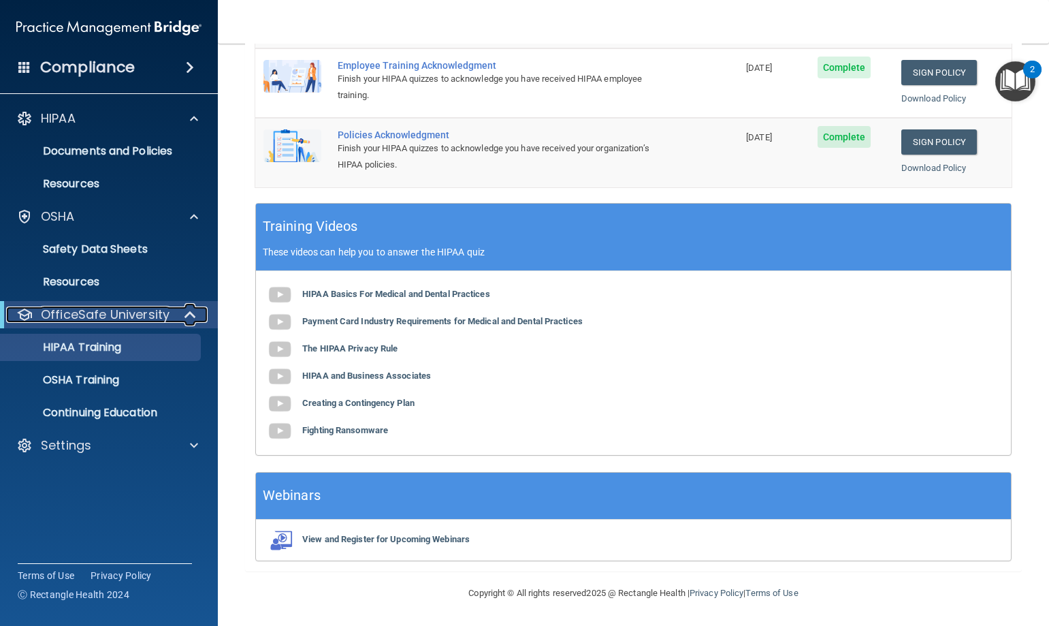
click at [82, 307] on p "OfficeSafe University" at bounding box center [105, 314] width 129 height 16
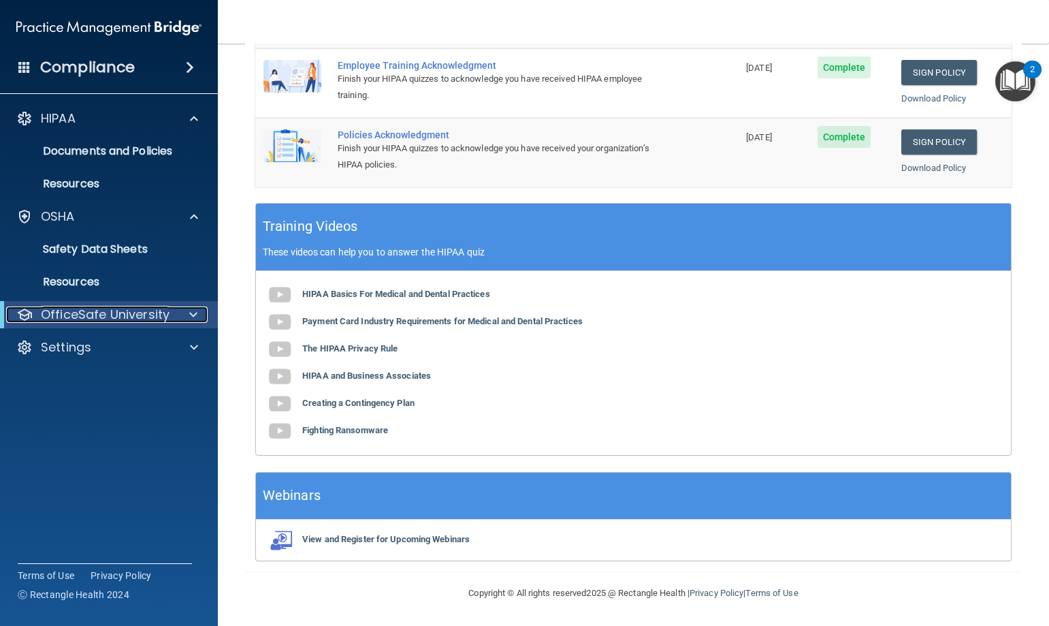
click at [82, 307] on p "OfficeSafe University" at bounding box center [105, 314] width 129 height 16
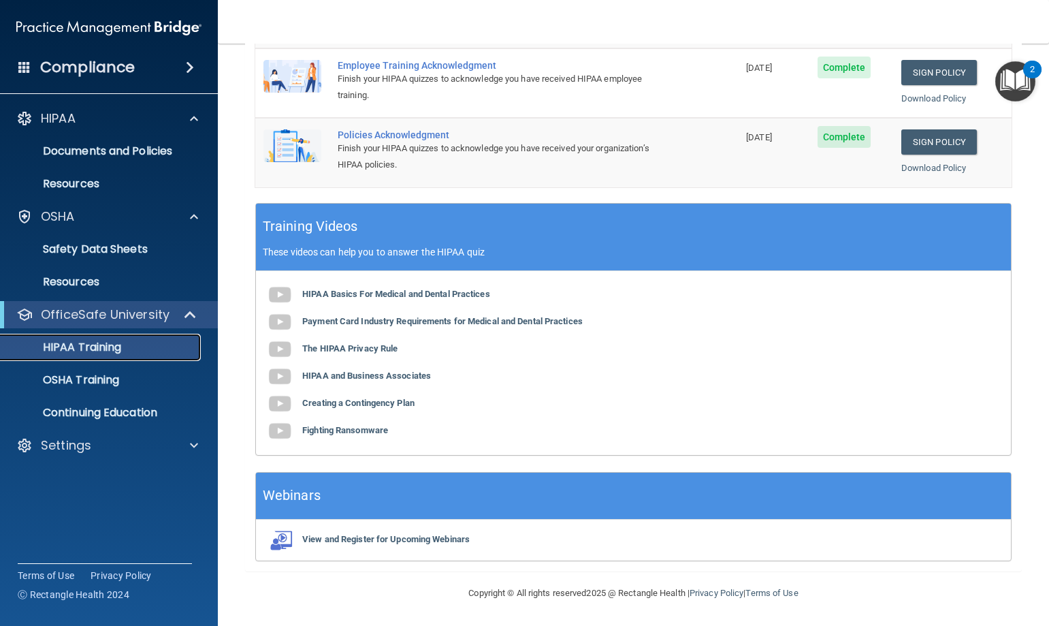
click at [96, 347] on p "HIPAA Training" at bounding box center [65, 347] width 112 height 14
click at [101, 385] on p "OSHA Training" at bounding box center [64, 380] width 110 height 14
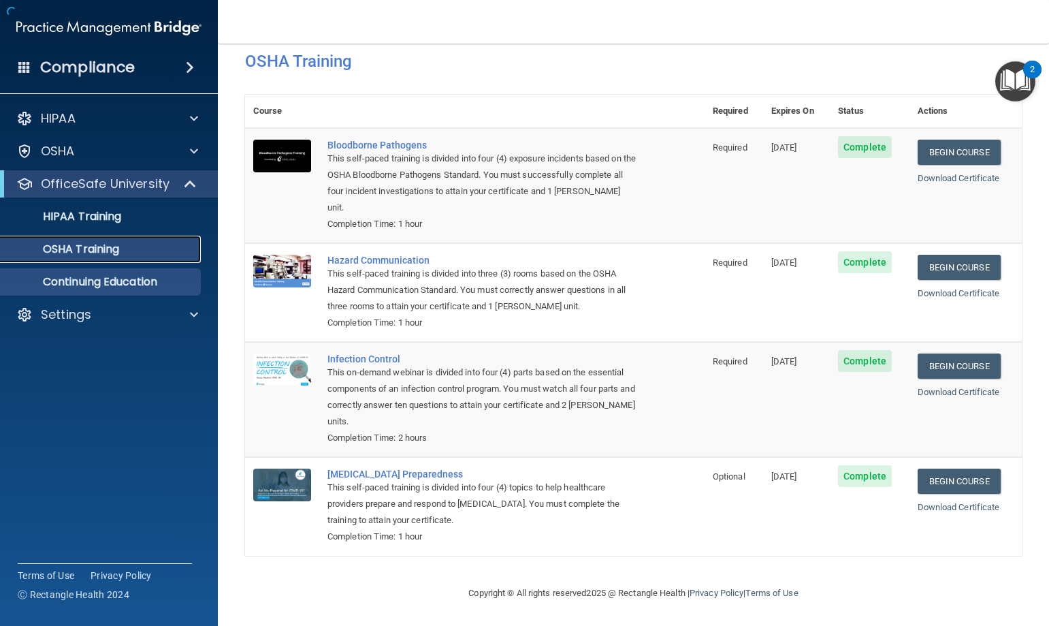
scroll to position [28, 0]
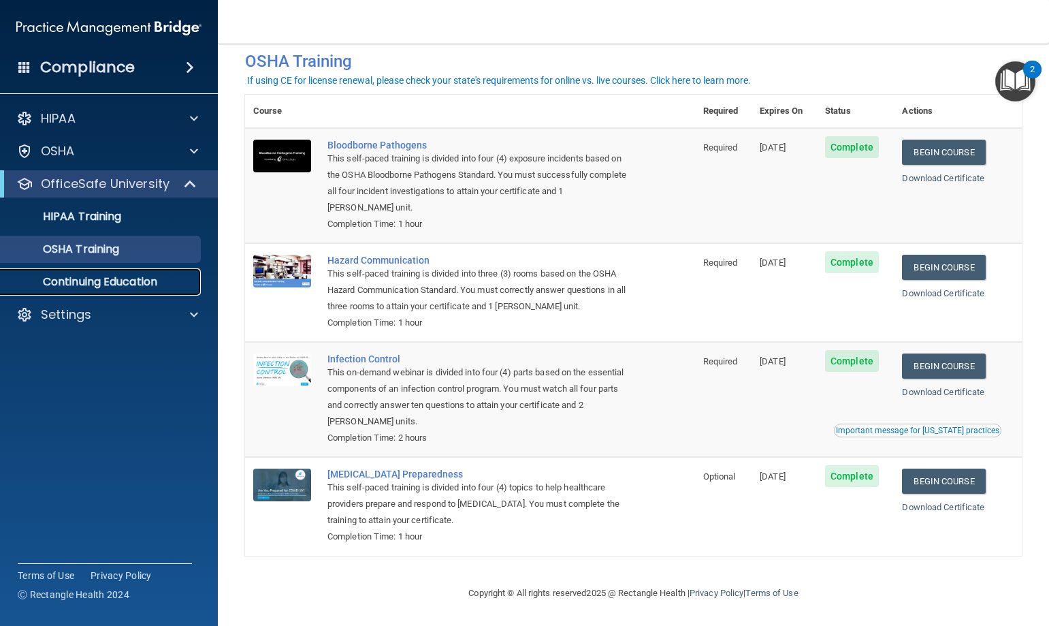
click at [72, 285] on p "Continuing Education" at bounding box center [102, 282] width 186 height 14
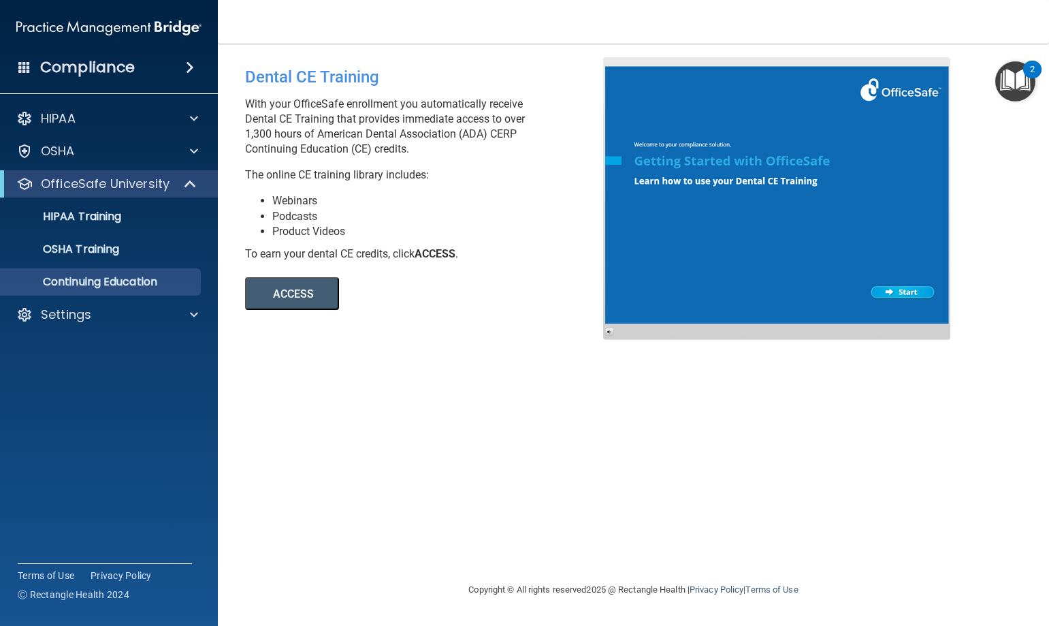
click at [299, 296] on button "ACCESS" at bounding box center [292, 293] width 94 height 33
click at [187, 63] on span at bounding box center [190, 67] width 8 height 16
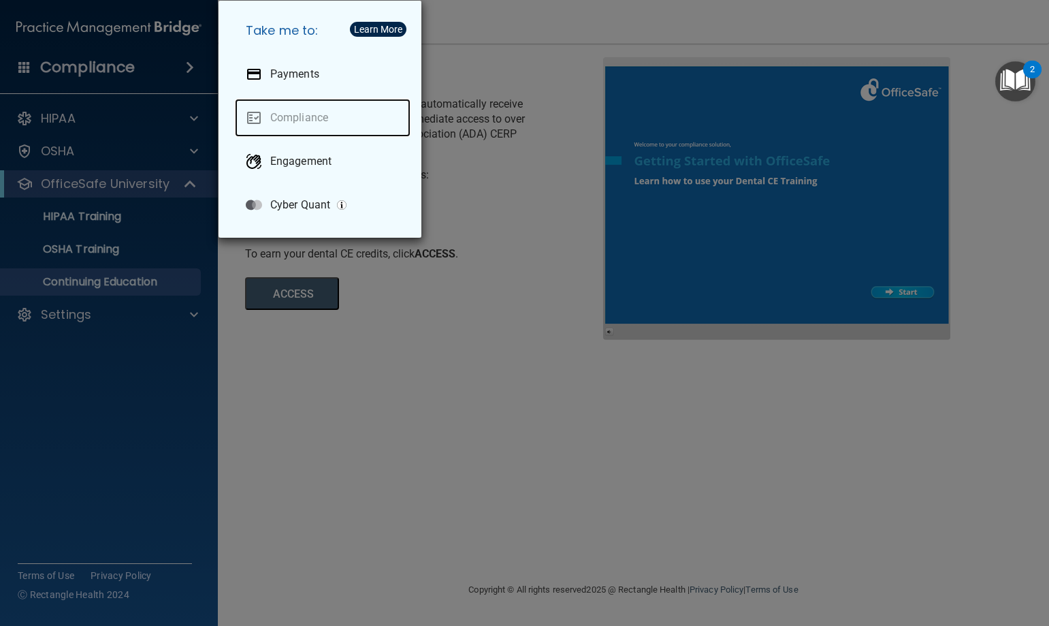
click at [298, 118] on link "Compliance" at bounding box center [323, 118] width 176 height 38
click at [151, 411] on div "Take me to: Payments Compliance Engagement Cyber Quant" at bounding box center [524, 313] width 1049 height 626
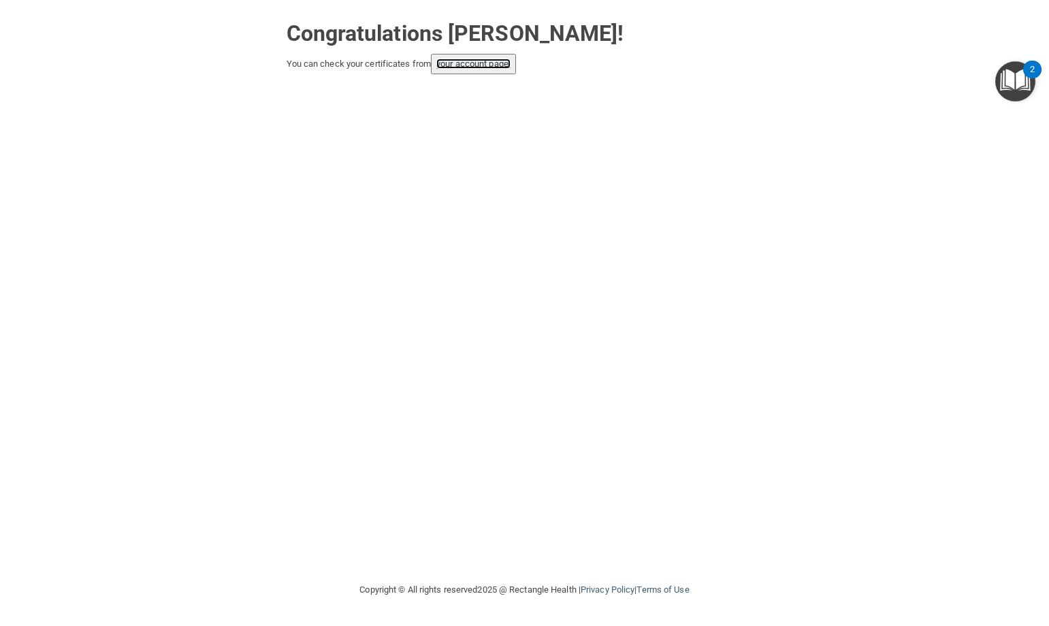
click at [471, 63] on link "your account page!" at bounding box center [473, 64] width 74 height 10
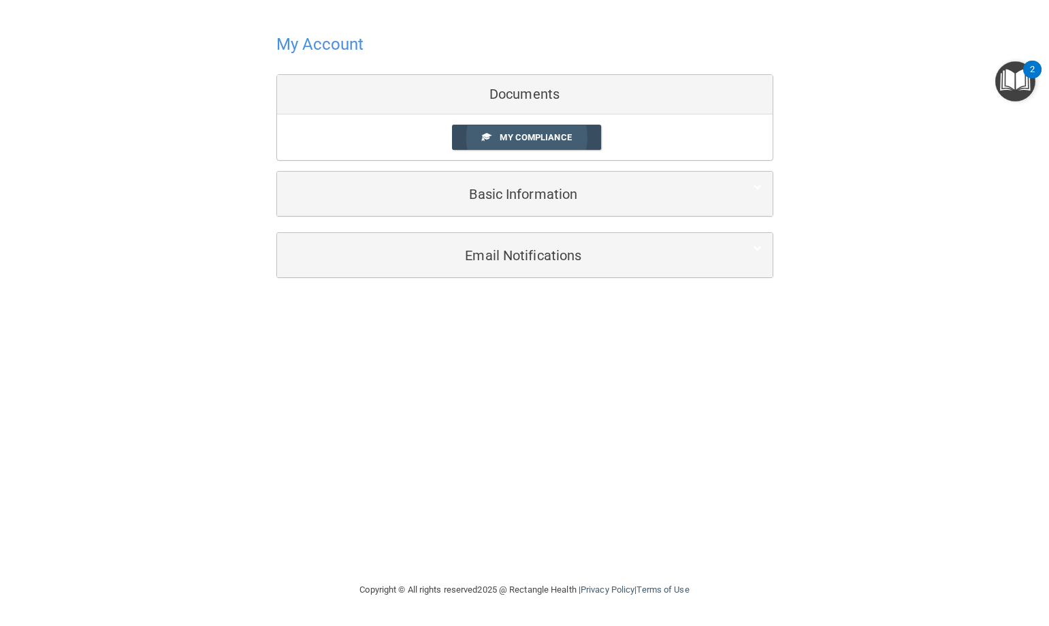
click at [541, 135] on span "My Compliance" at bounding box center [535, 137] width 71 height 10
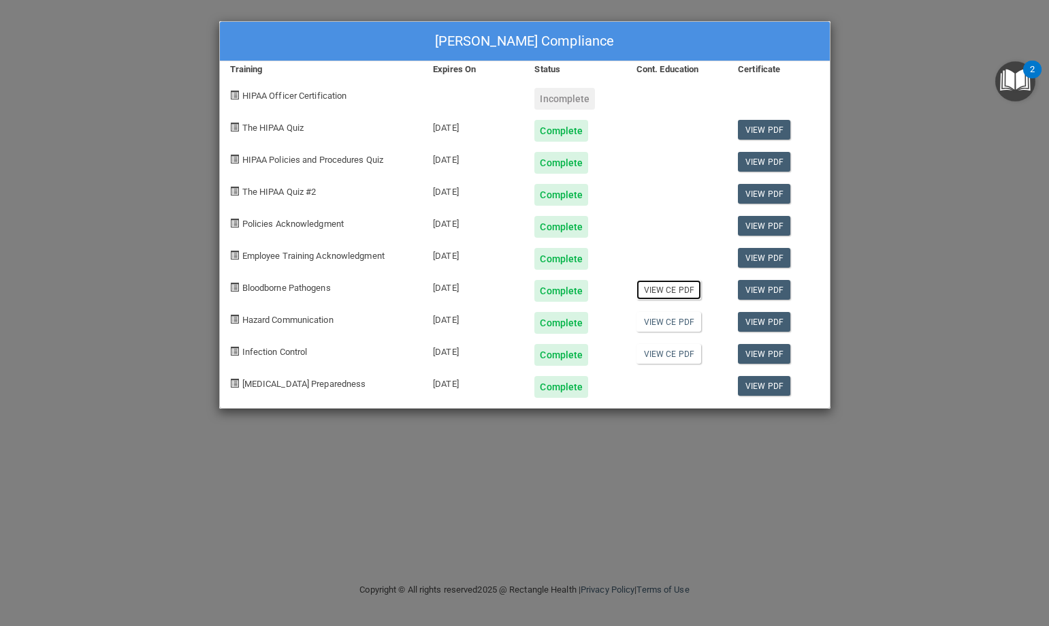
click at [664, 290] on link "View CE PDF" at bounding box center [669, 290] width 65 height 20
click at [669, 289] on link "View CE PDF" at bounding box center [669, 290] width 65 height 20
click at [657, 322] on link "View CE PDF" at bounding box center [669, 322] width 65 height 20
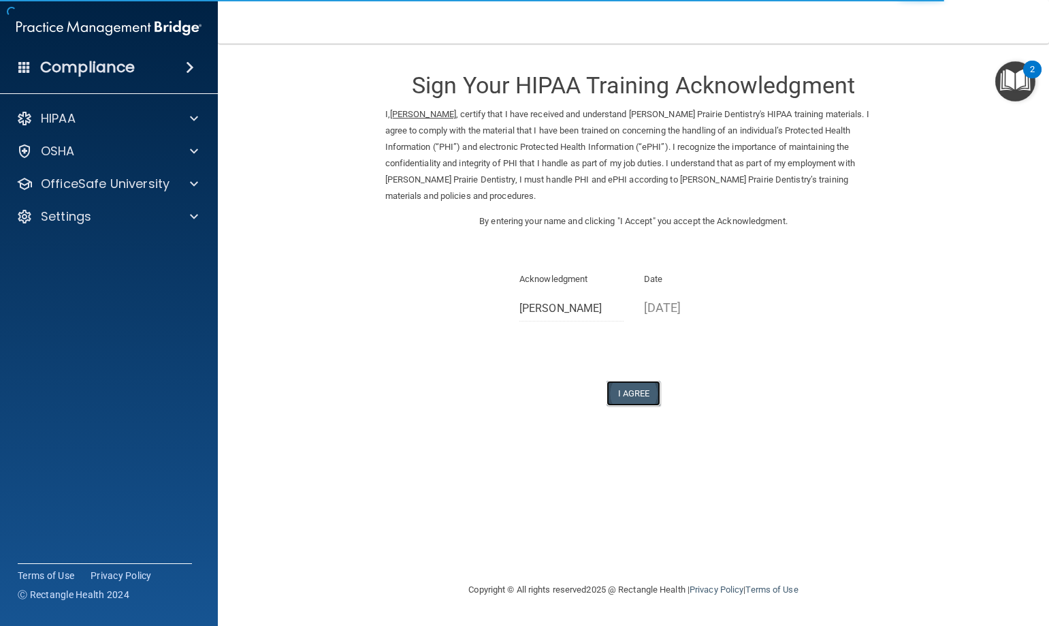
drag, startPoint x: 641, startPoint y: 377, endPoint x: 641, endPoint y: 367, distance: 9.5
click at [641, 381] on button "I Agree" at bounding box center [634, 393] width 54 height 25
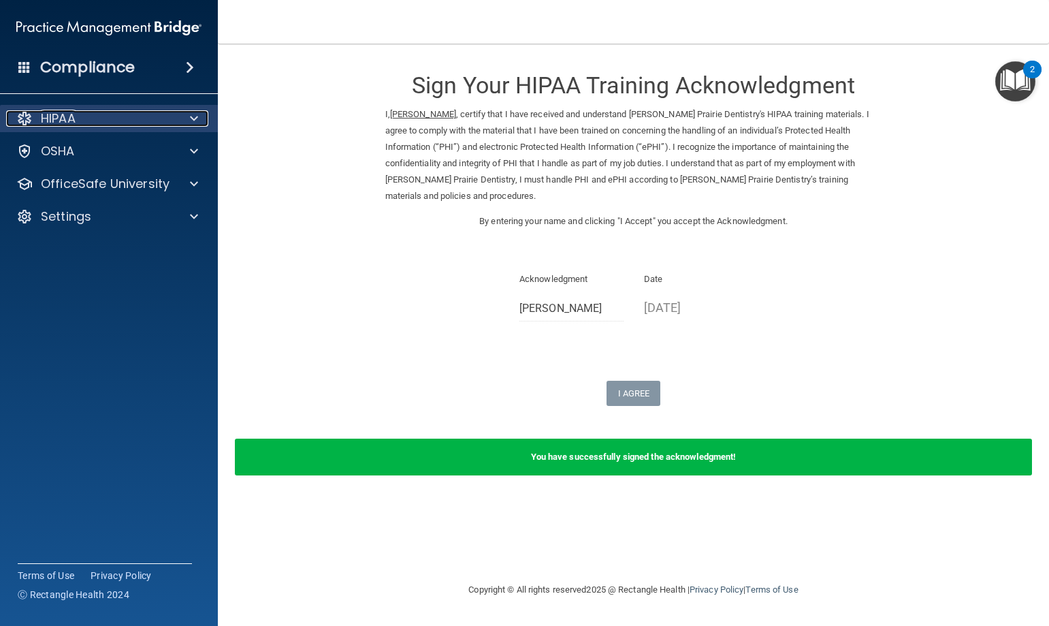
click at [80, 116] on div "HIPAA" at bounding box center [90, 118] width 169 height 16
